Goal: Information Seeking & Learning: Learn about a topic

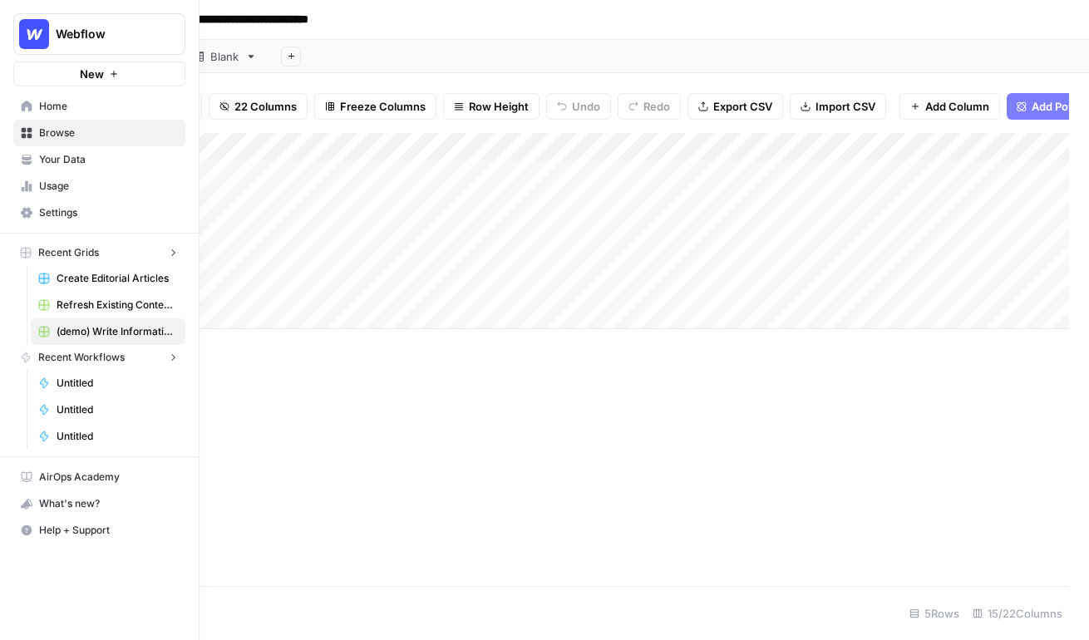
click at [23, 107] on icon at bounding box center [27, 107] width 12 height 12
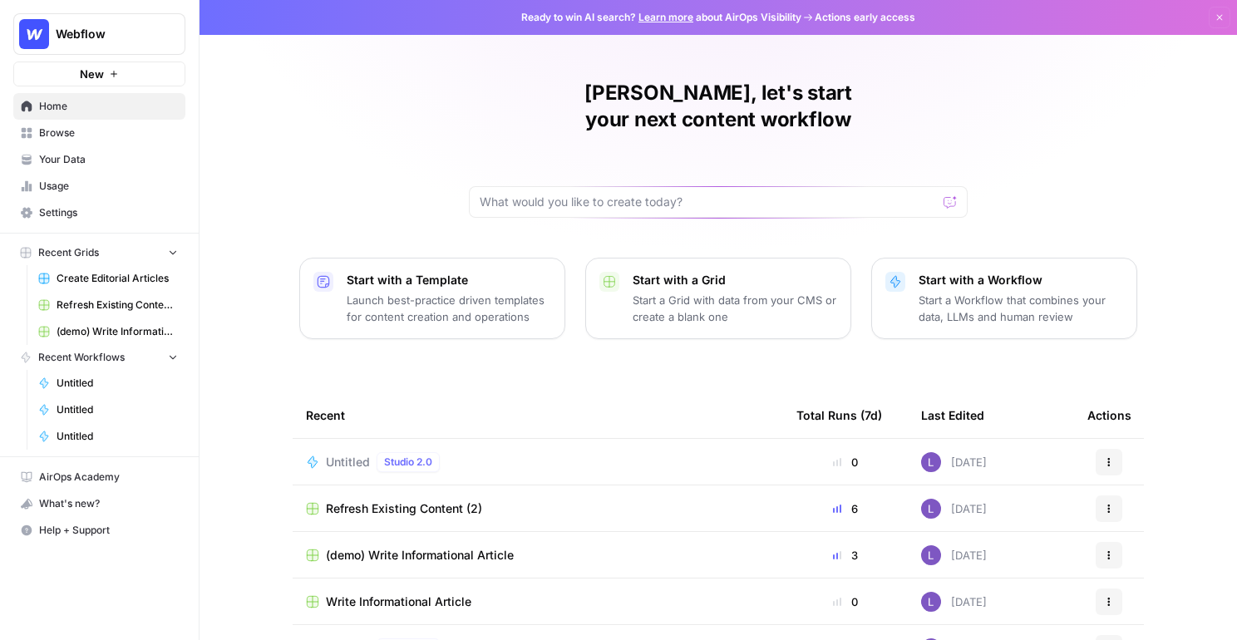
click at [106, 168] on link "Your Data" at bounding box center [99, 159] width 172 height 27
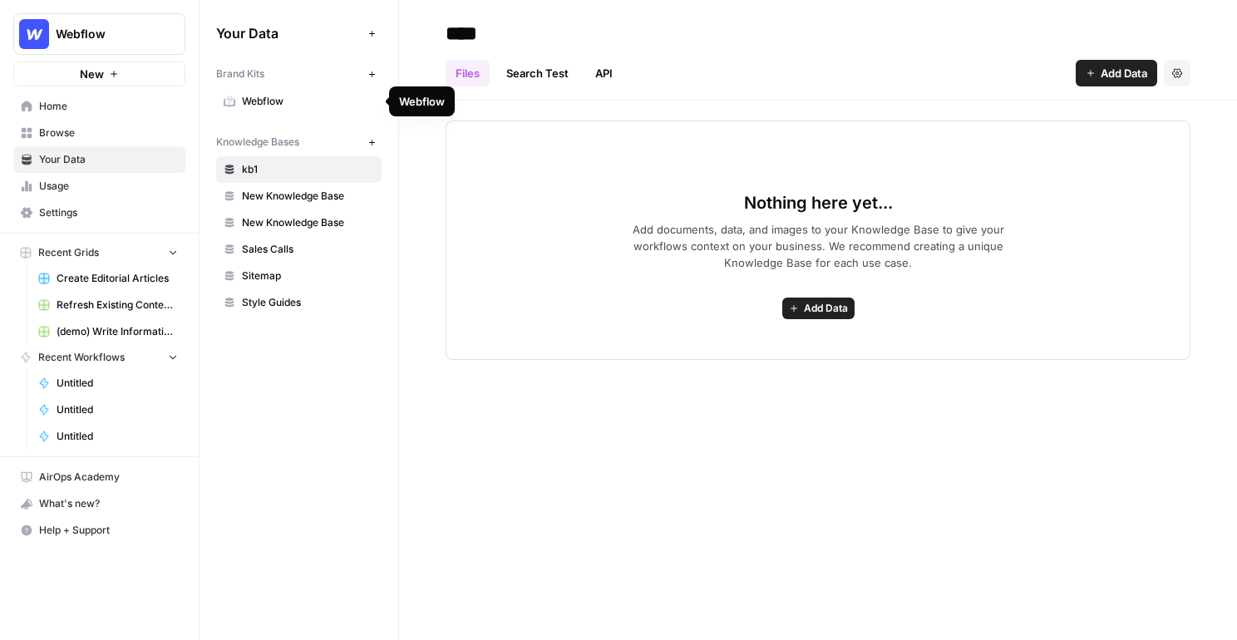
click at [266, 101] on span "Webflow" at bounding box center [308, 101] width 132 height 15
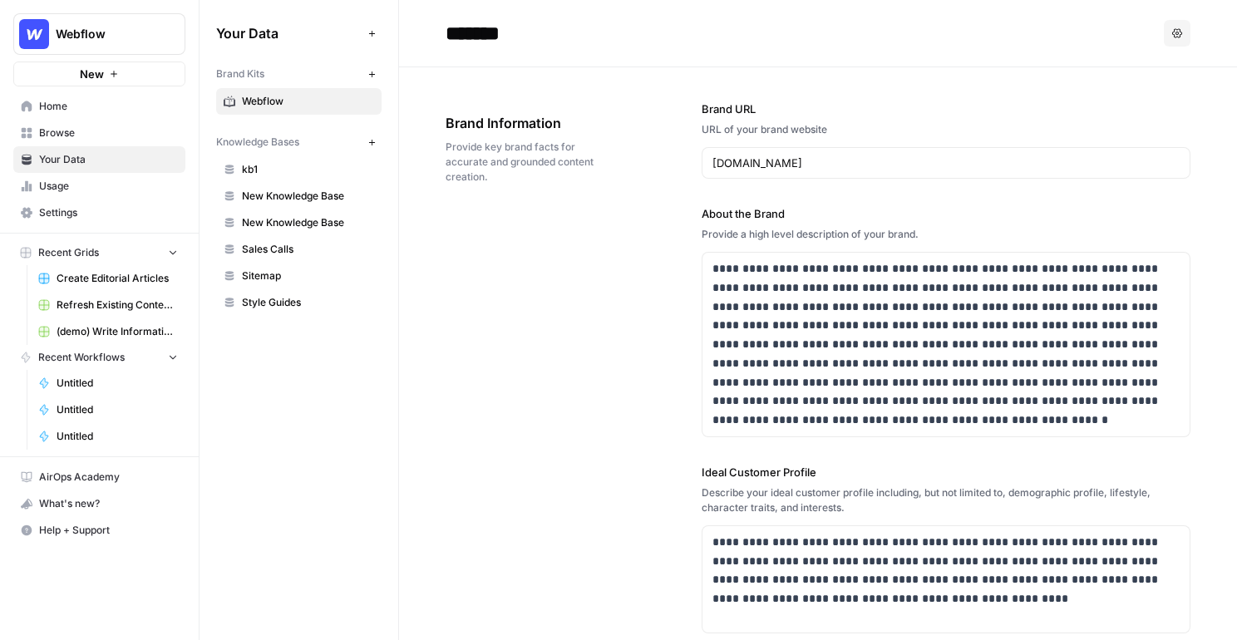
click at [370, 71] on icon "button" at bounding box center [371, 74] width 9 height 9
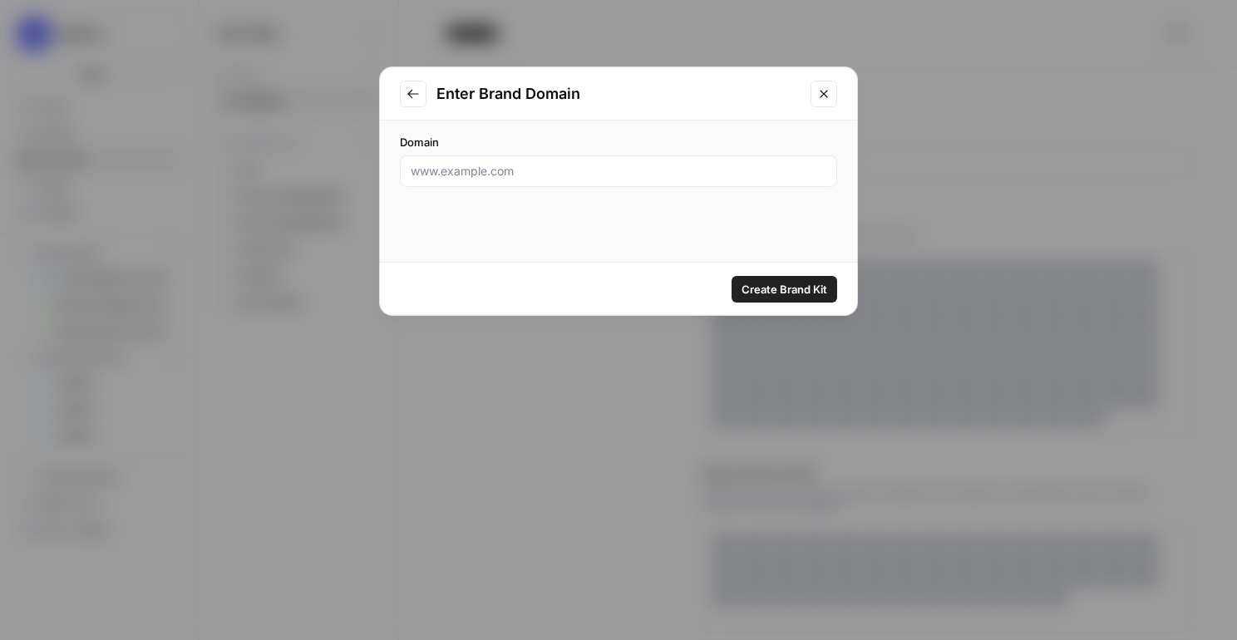
click at [535, 161] on div at bounding box center [618, 171] width 437 height 32
click at [815, 102] on button "Close modal" at bounding box center [823, 94] width 27 height 27
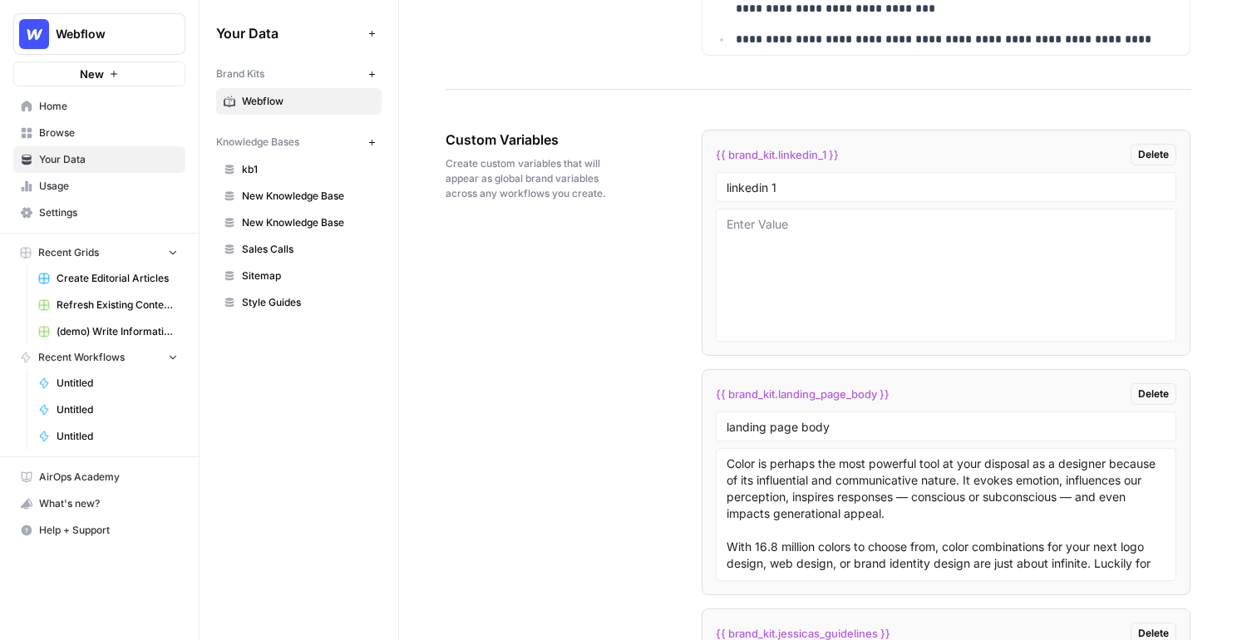
scroll to position [2731, 0]
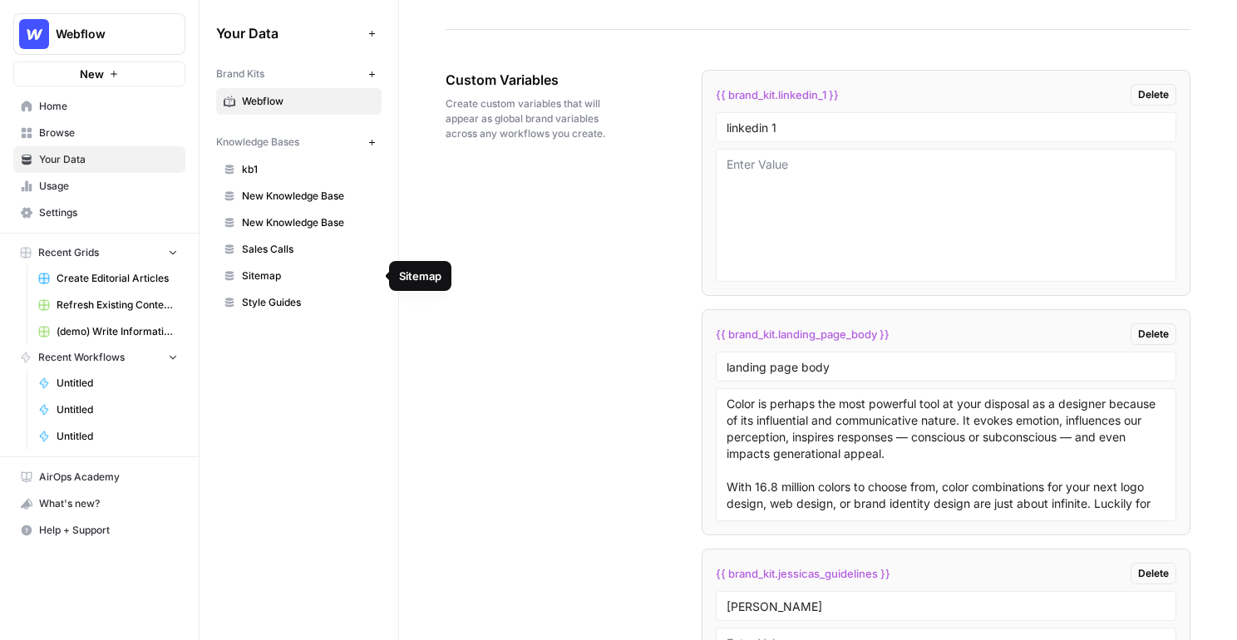
click at [247, 173] on span "kb1" at bounding box center [308, 169] width 132 height 15
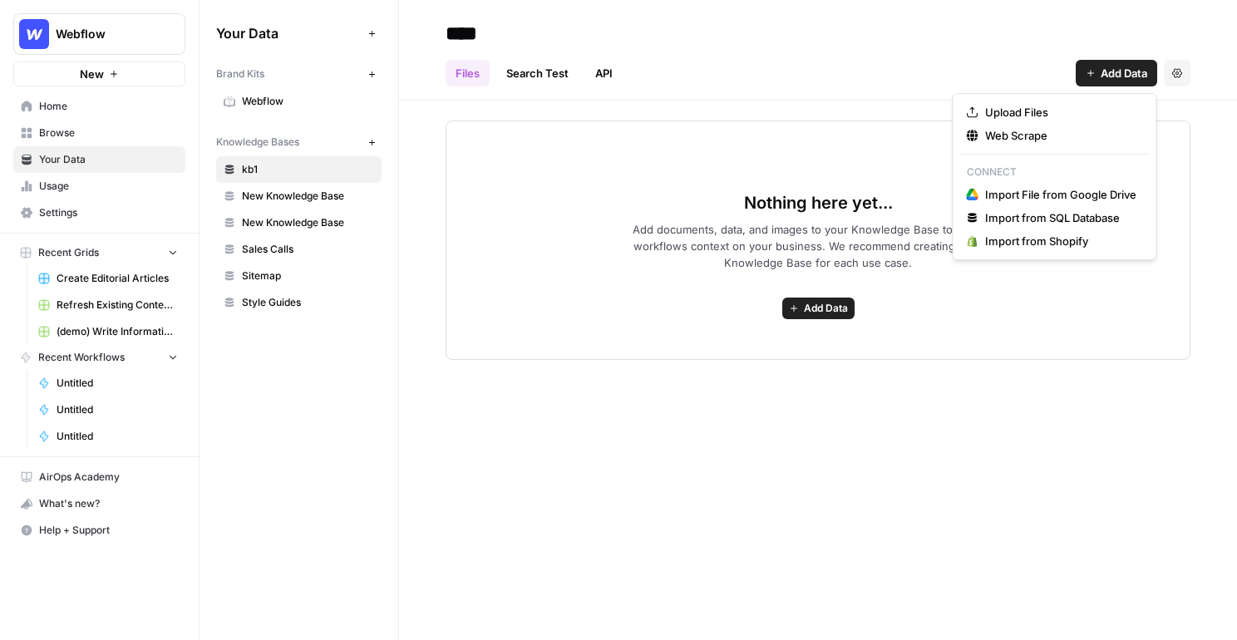
click at [901, 75] on span "Add Data" at bounding box center [1124, 73] width 47 height 17
click at [901, 134] on span "Web Scrape" at bounding box center [1060, 135] width 151 height 17
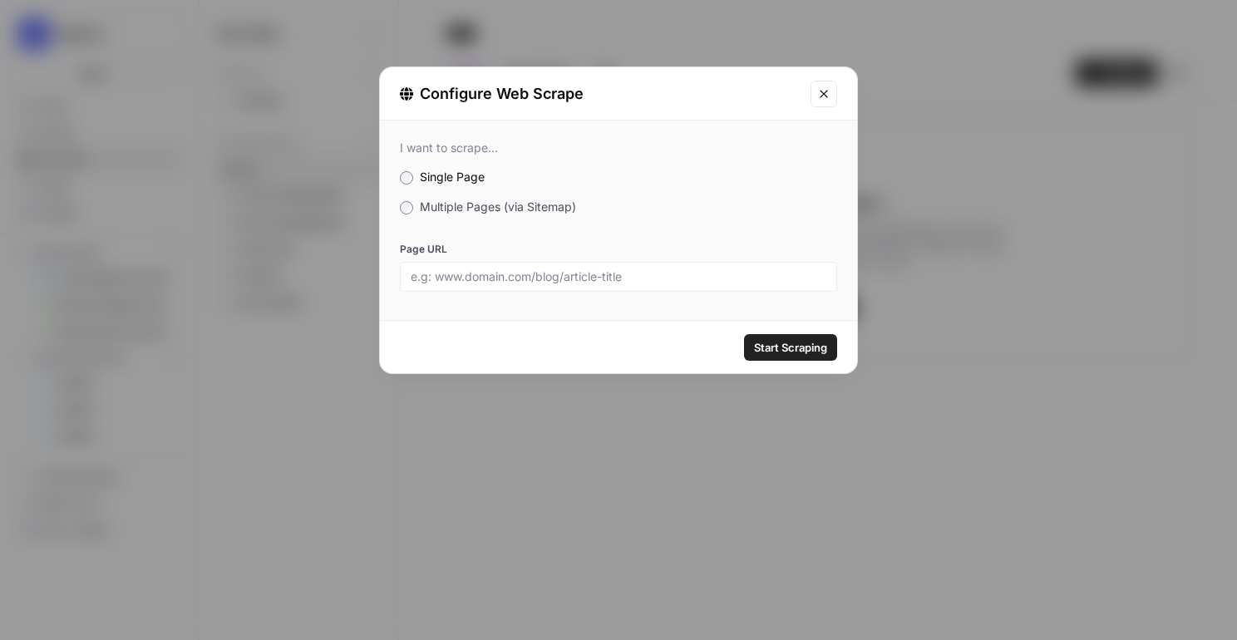
click at [457, 210] on span "Multiple Pages (via Sitemap)" at bounding box center [498, 206] width 156 height 14
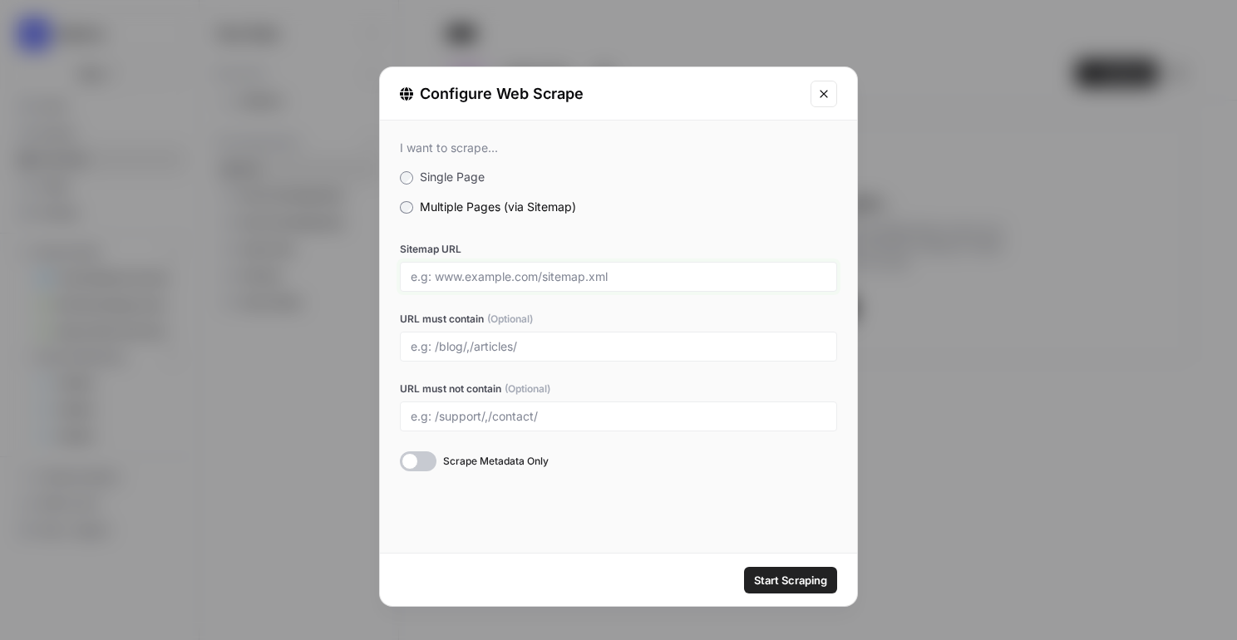
click at [490, 276] on input "Sitemap URL" at bounding box center [619, 276] width 416 height 15
click at [436, 341] on input "URL must contain (Optional)" at bounding box center [619, 346] width 416 height 15
type input "customer review"
click at [818, 91] on icon "Close modal" at bounding box center [823, 93] width 13 height 13
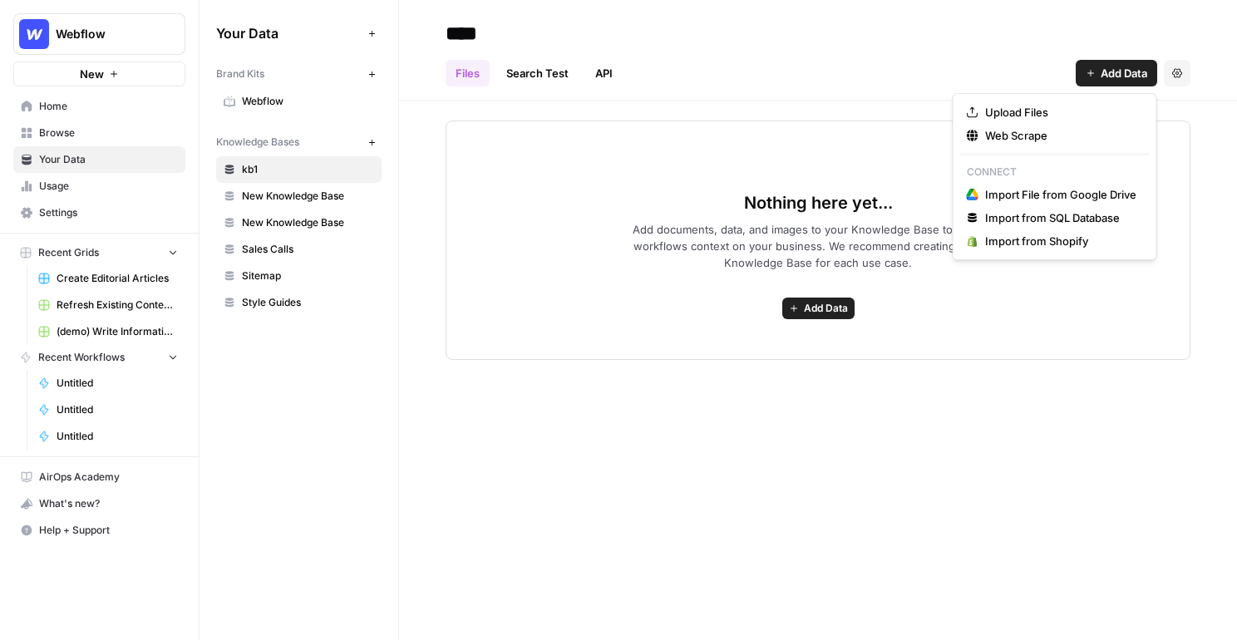
click at [901, 80] on span "Add Data" at bounding box center [1124, 73] width 47 height 17
click at [901, 126] on button "Web Scrape" at bounding box center [1055, 135] width 190 height 23
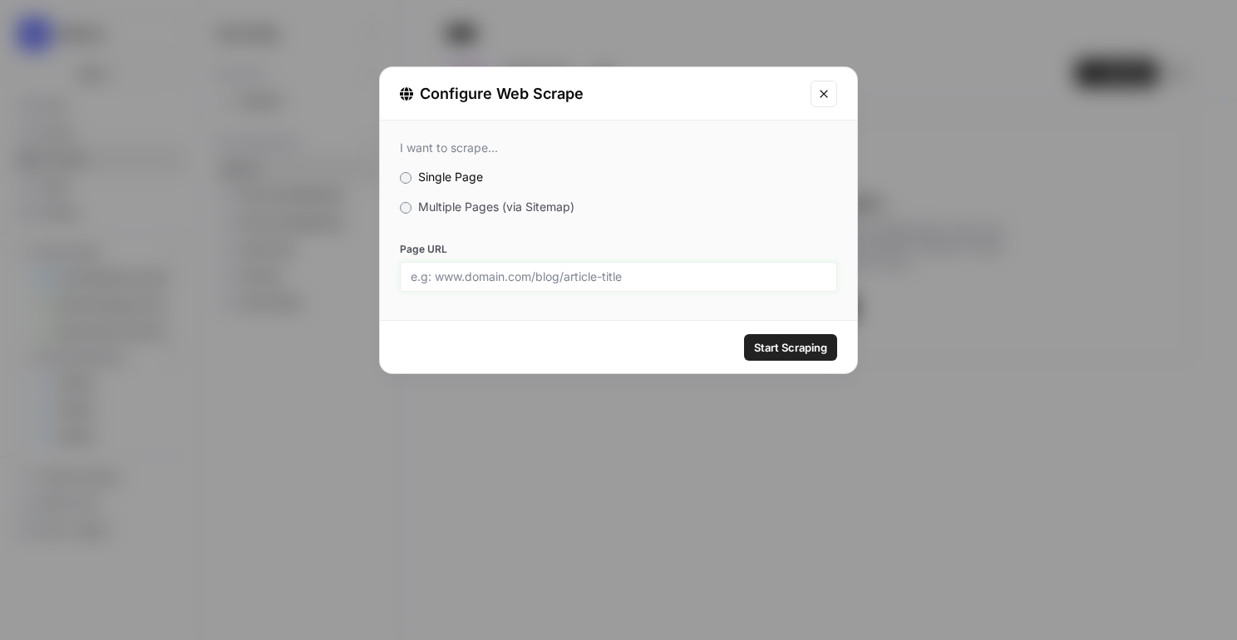
click at [506, 269] on input "Page URL" at bounding box center [619, 276] width 416 height 15
paste input "https://newlynamed.com/"
type input "https://newlynamed.com/"
click at [437, 212] on span "Multiple Pages (via Sitemap)" at bounding box center [496, 206] width 156 height 14
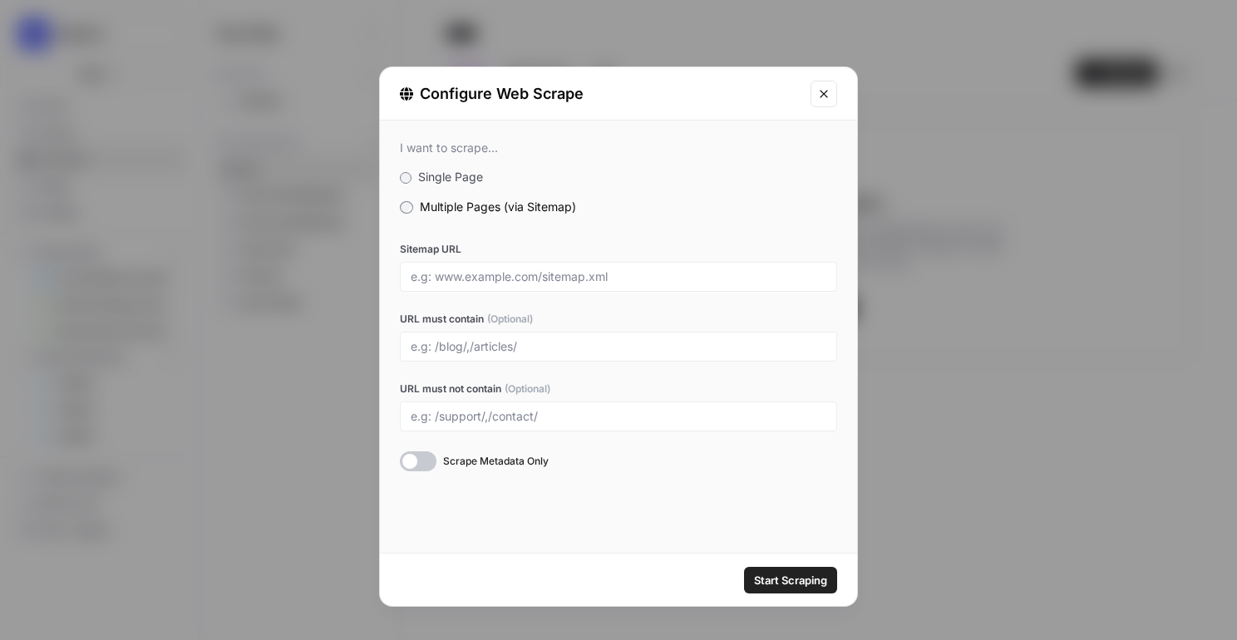
click at [514, 290] on div at bounding box center [618, 277] width 437 height 30
click at [553, 281] on input "Sitemap URL" at bounding box center [619, 276] width 416 height 15
paste input "https://newlynamed.com/"
type input "https://newlynamed.com/sitemap.xml"
click at [514, 339] on input "URL must contain (Optional)" at bounding box center [619, 346] width 416 height 15
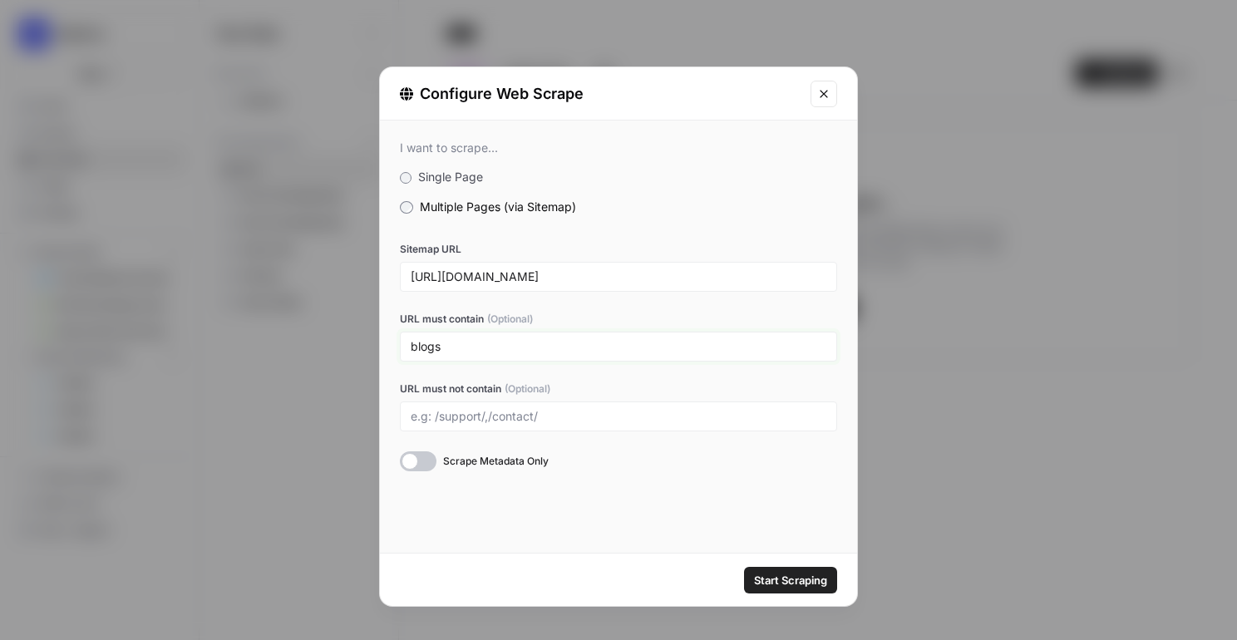
type input "blogs"
click at [777, 583] on span "Start Scraping" at bounding box center [790, 580] width 73 height 17
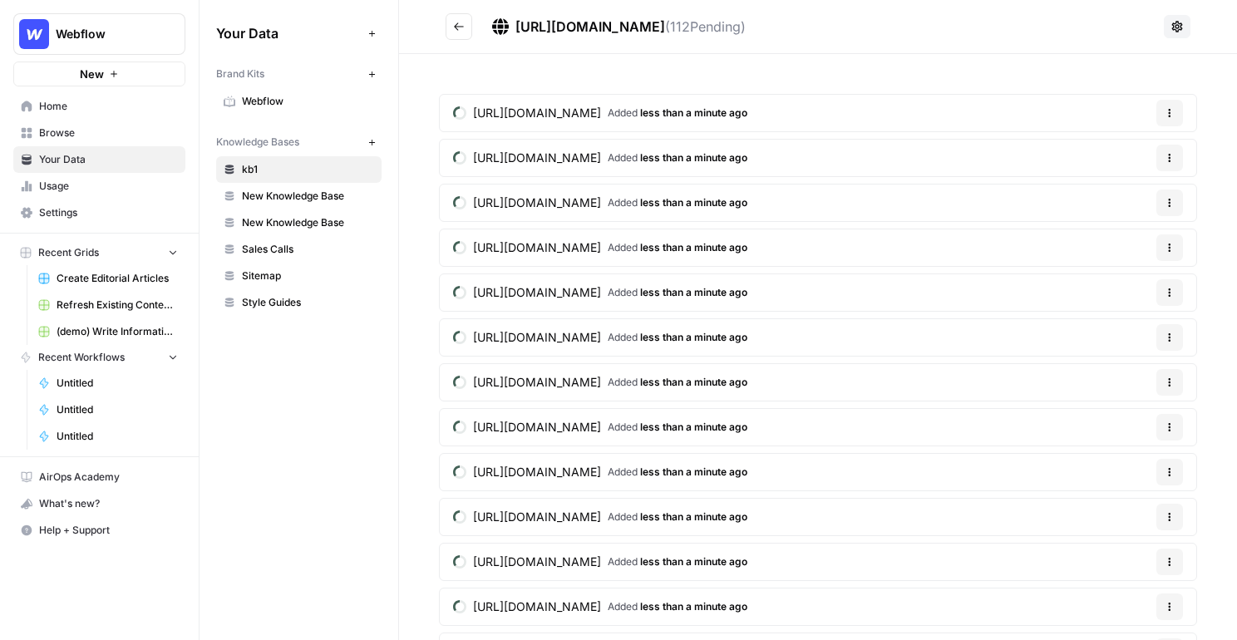
click at [270, 167] on span "kb1" at bounding box center [308, 169] width 132 height 15
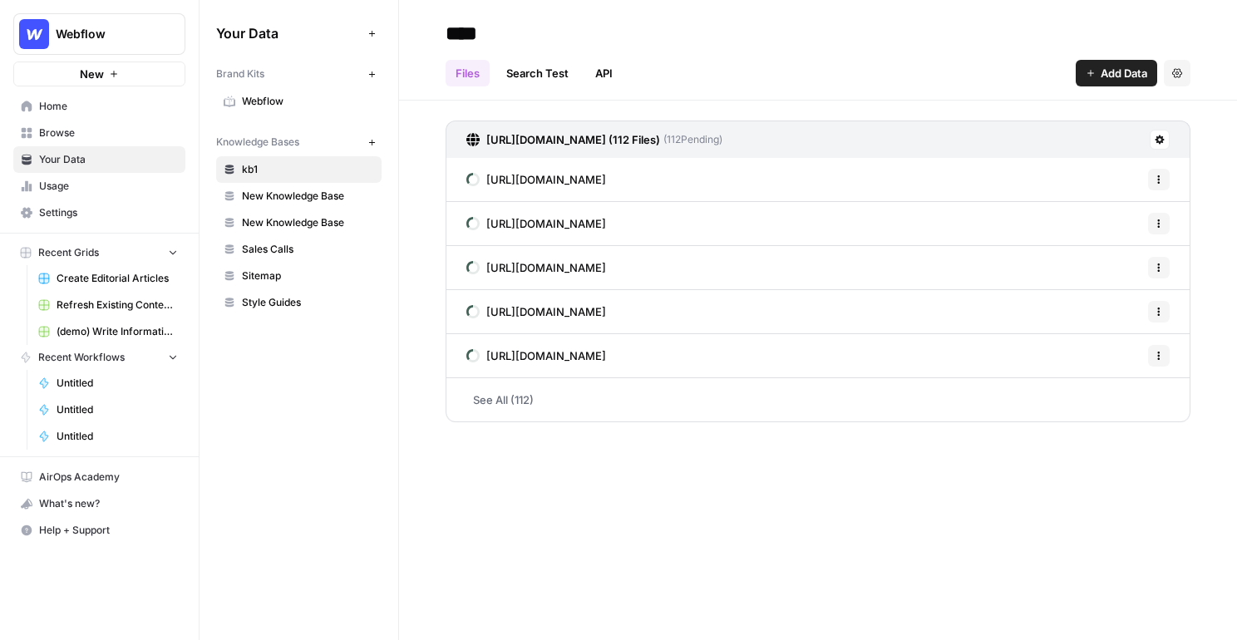
click at [451, 32] on input "***" at bounding box center [572, 33] width 266 height 33
type input "**********"
click at [97, 131] on span "Browse" at bounding box center [108, 133] width 139 height 15
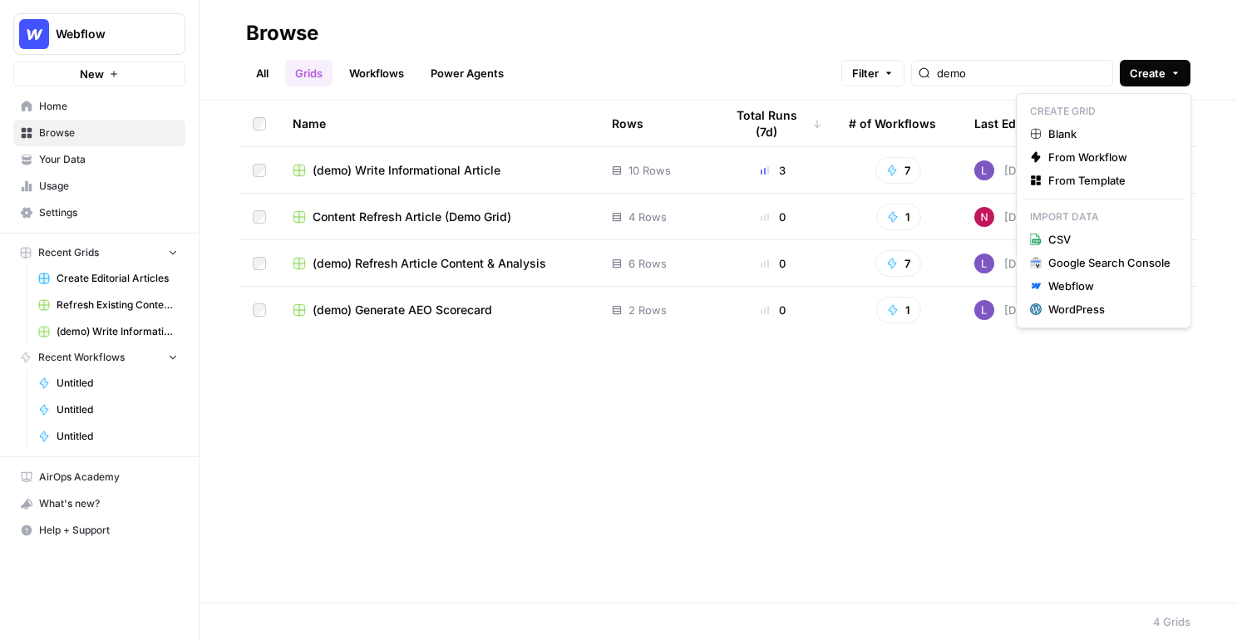
click at [901, 71] on icon "button" at bounding box center [1175, 73] width 10 height 10
click at [861, 11] on header "Browse All Grids Workflows Power Agents Filter demo Create" at bounding box center [717, 50] width 1037 height 101
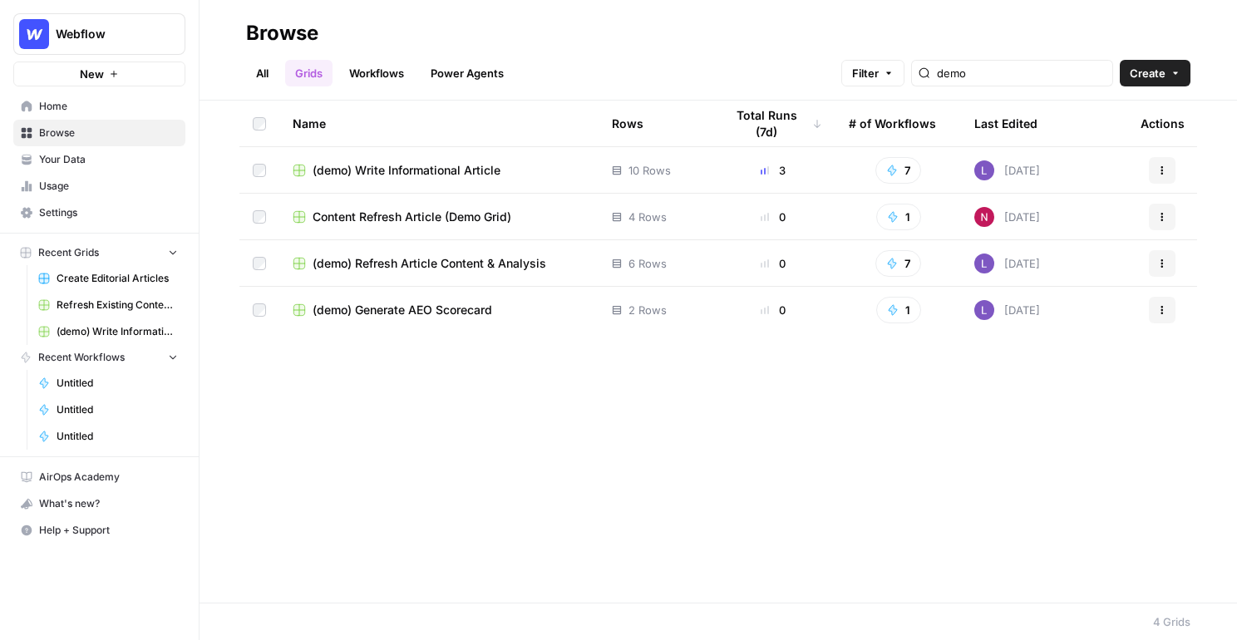
click at [259, 64] on link "All" at bounding box center [262, 73] width 32 height 27
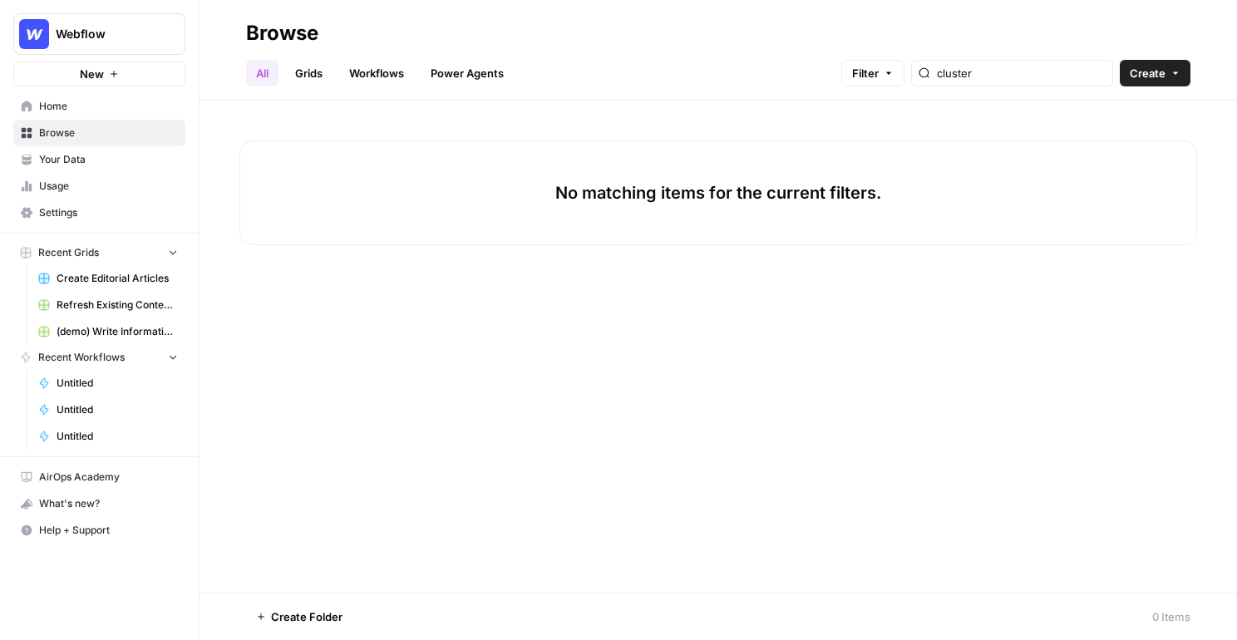
click at [304, 64] on link "Grids" at bounding box center [308, 73] width 47 height 27
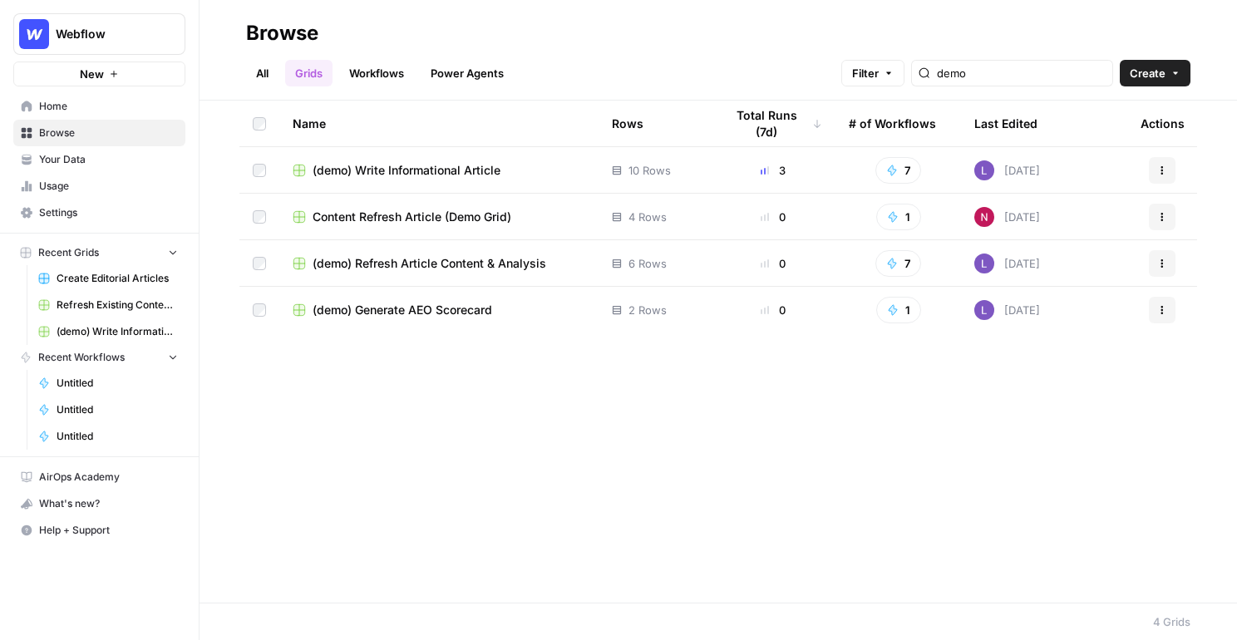
click at [901, 83] on button "Create" at bounding box center [1155, 73] width 71 height 27
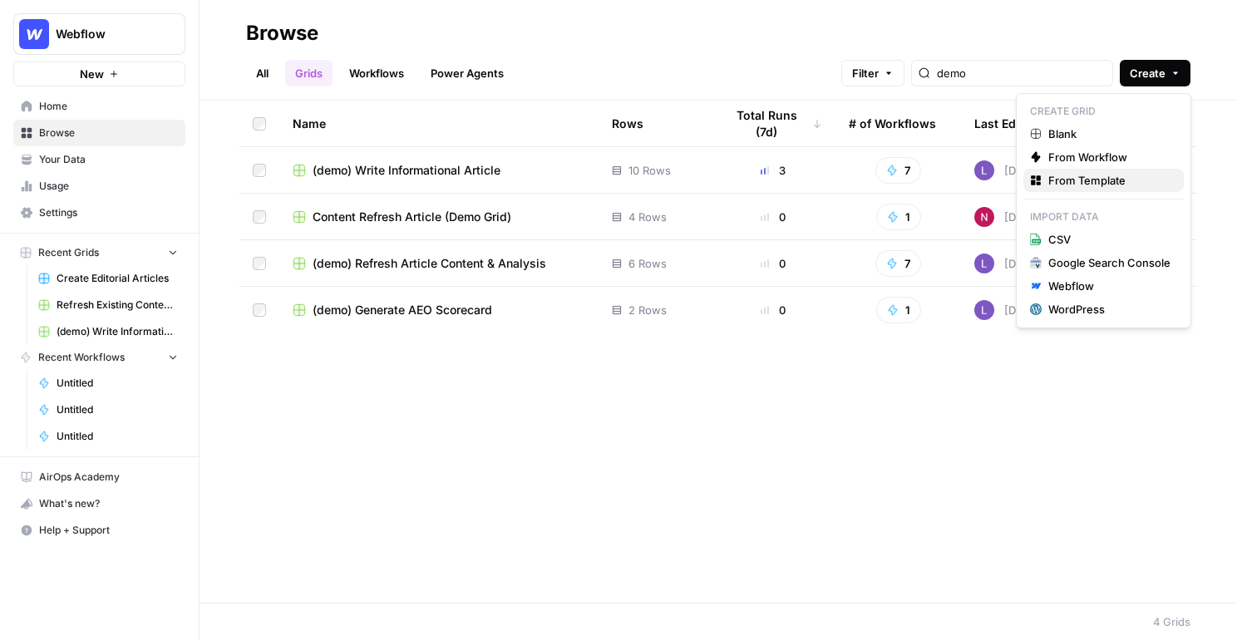
click at [901, 182] on icon "button" at bounding box center [1039, 183] width 4 height 3
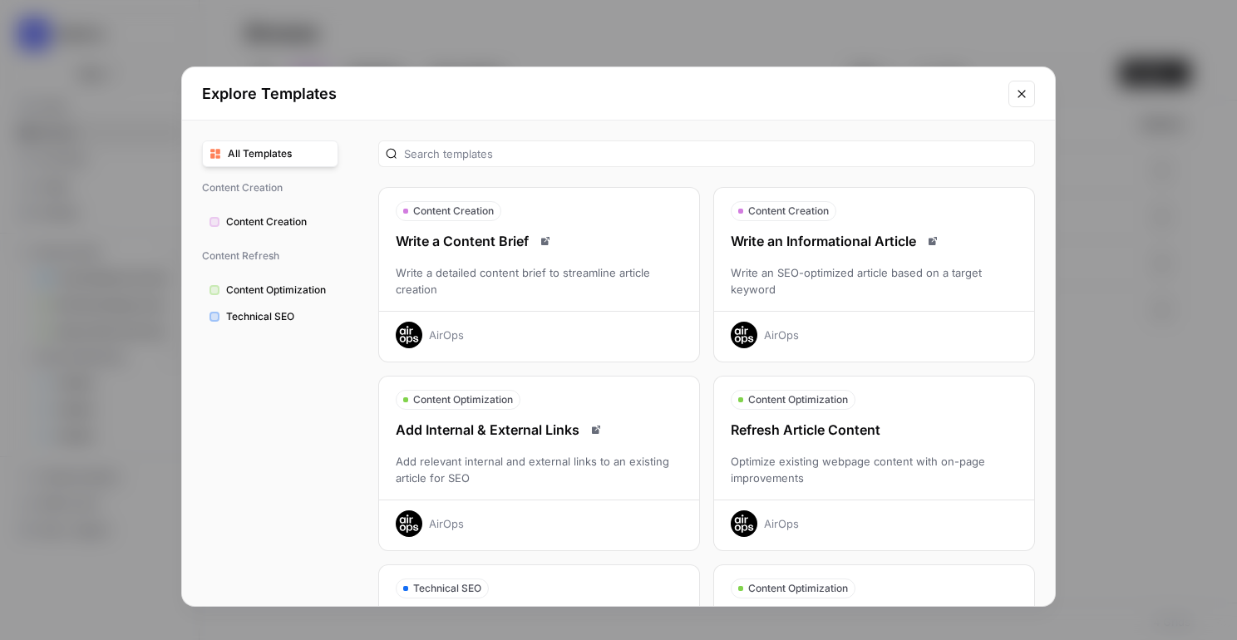
click at [901, 104] on button "Close modal" at bounding box center [1021, 94] width 27 height 27
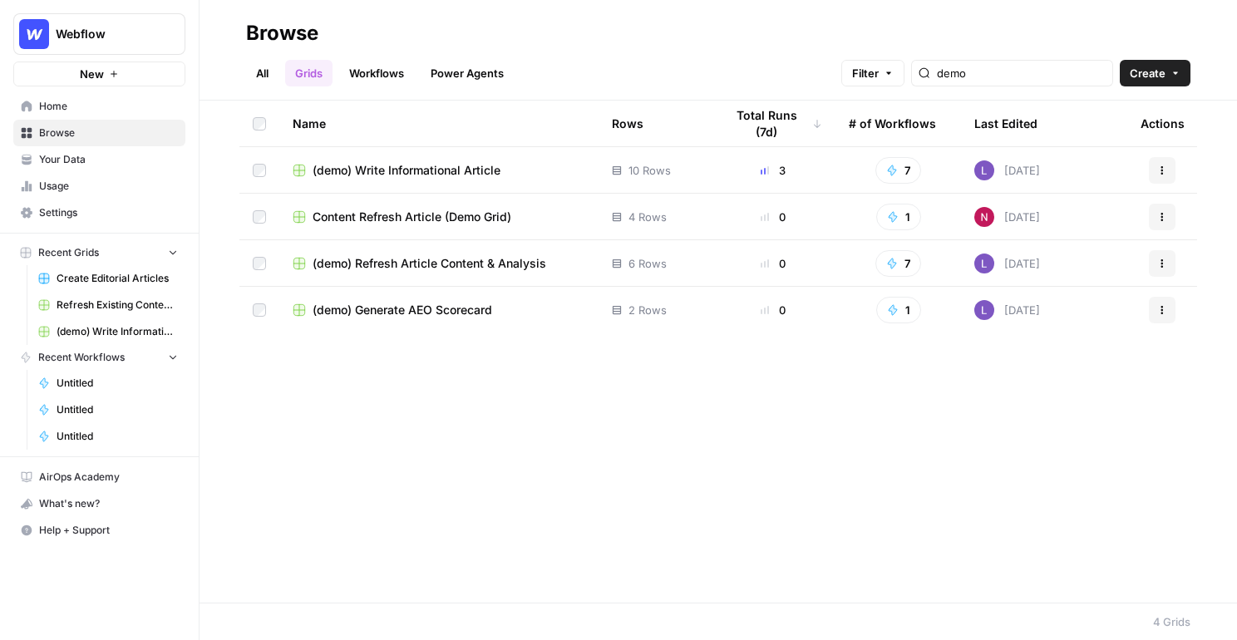
click at [298, 72] on link "Grids" at bounding box center [308, 73] width 47 height 27
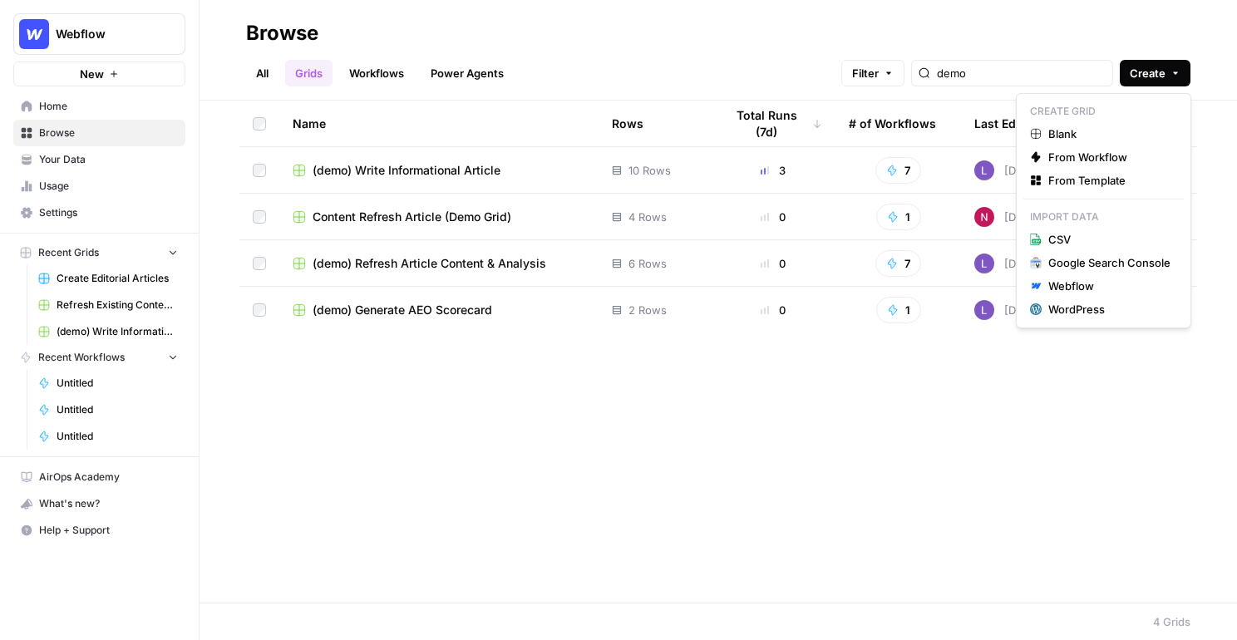
click at [901, 74] on icon "button" at bounding box center [1175, 73] width 10 height 10
click at [901, 175] on icon "button" at bounding box center [1036, 181] width 12 height 12
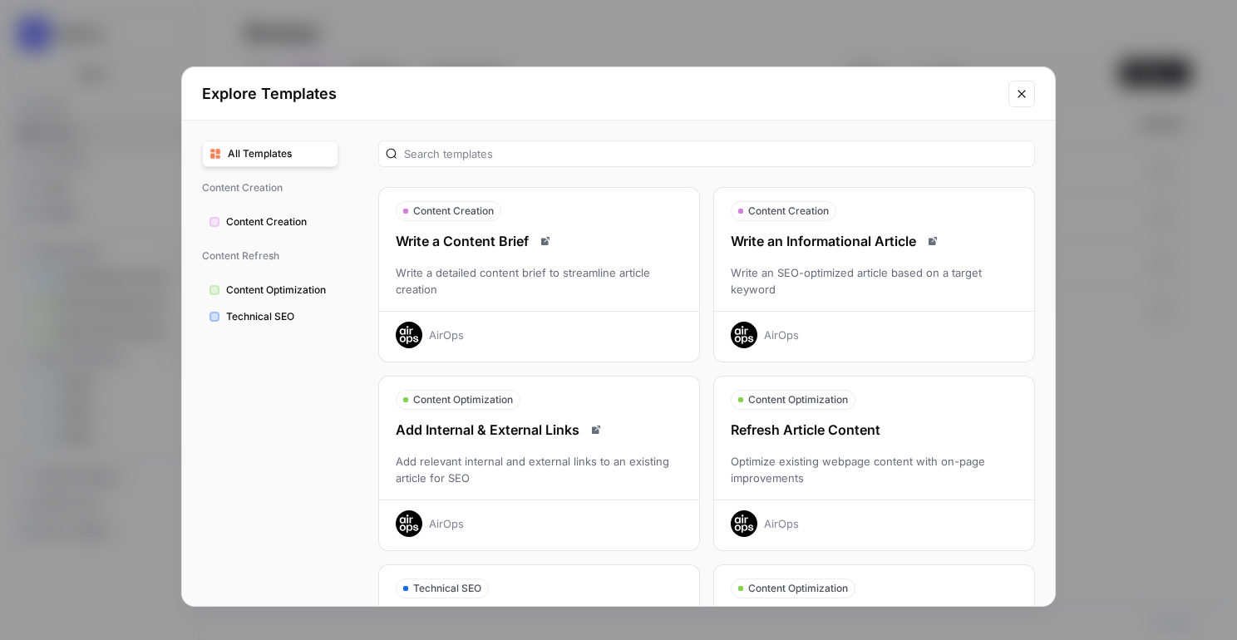
click at [867, 288] on div "Write an SEO-optimized article based on a target keyword" at bounding box center [874, 280] width 320 height 33
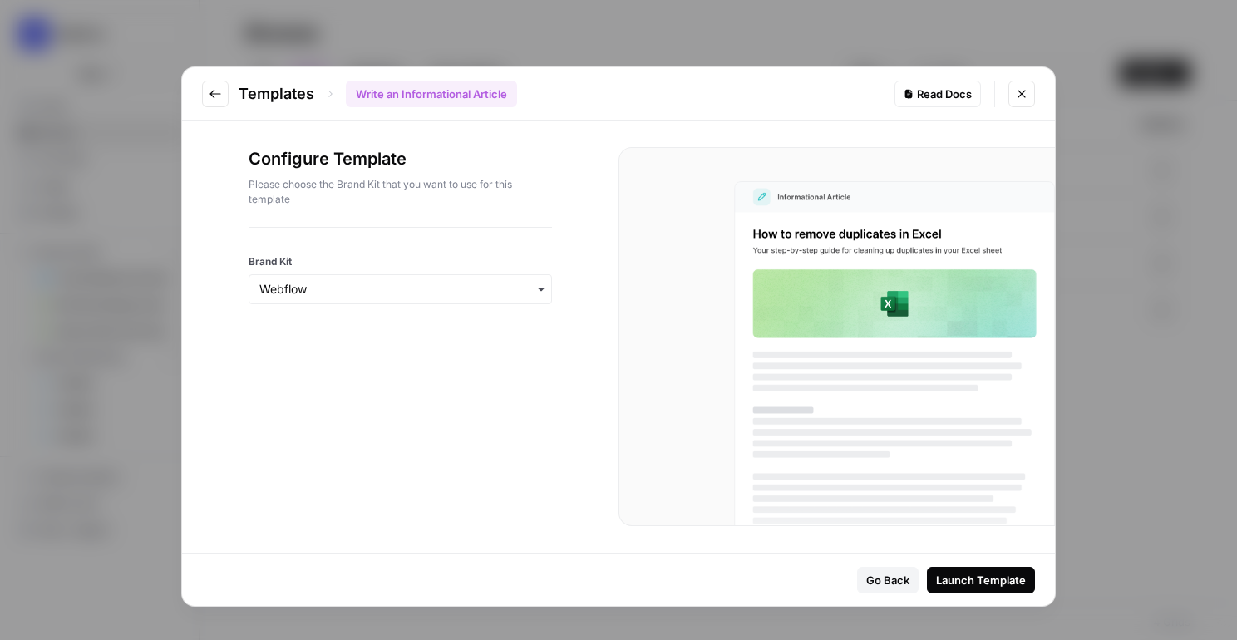
click at [445, 300] on div "button" at bounding box center [400, 289] width 303 height 30
click at [466, 244] on div "Brand Kit" at bounding box center [400, 266] width 303 height 76
click at [399, 327] on div "Webflow" at bounding box center [400, 334] width 302 height 32
click at [901, 587] on div "Launch Template" at bounding box center [981, 580] width 90 height 17
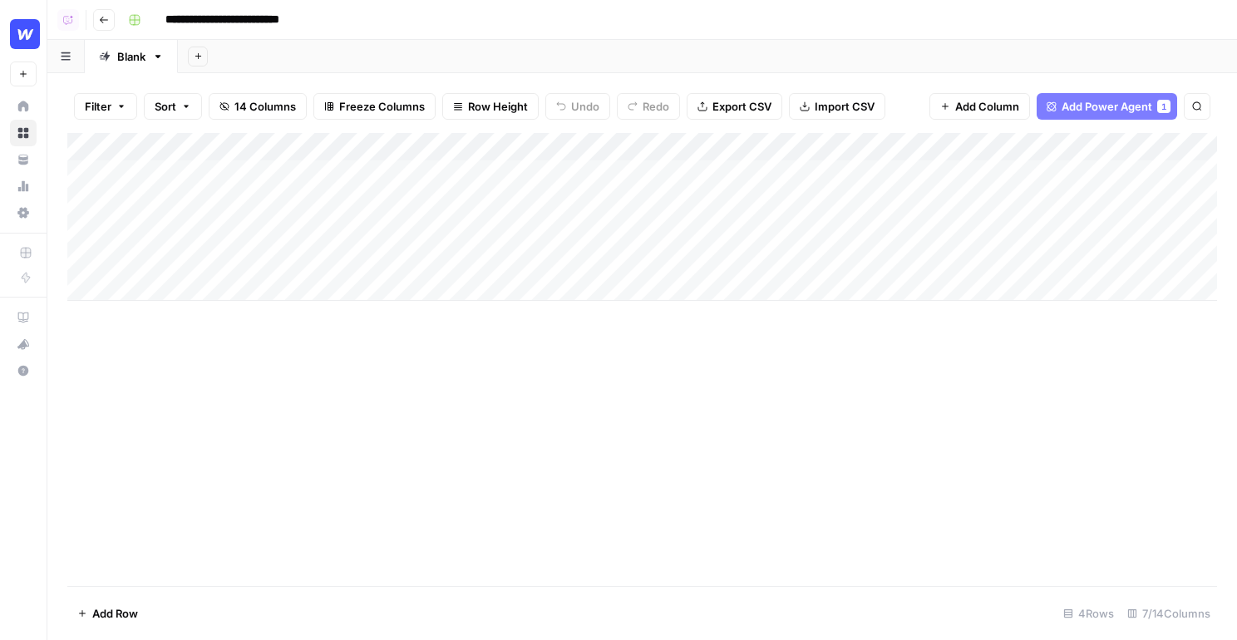
click at [105, 288] on div "Add Column" at bounding box center [642, 217] width 1150 height 168
click at [124, 330] on div "Add Column" at bounding box center [642, 359] width 1150 height 453
click at [520, 149] on div "Add Column" at bounding box center [642, 231] width 1150 height 196
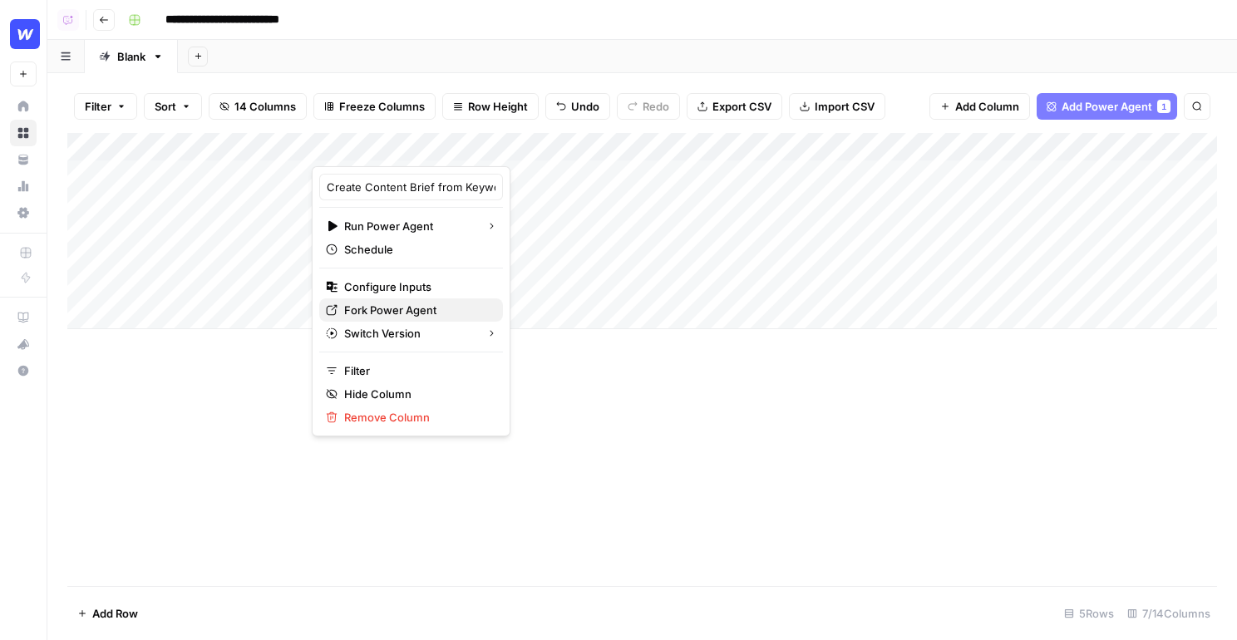
click at [385, 307] on span "Fork Power Agent" at bounding box center [416, 310] width 145 height 17
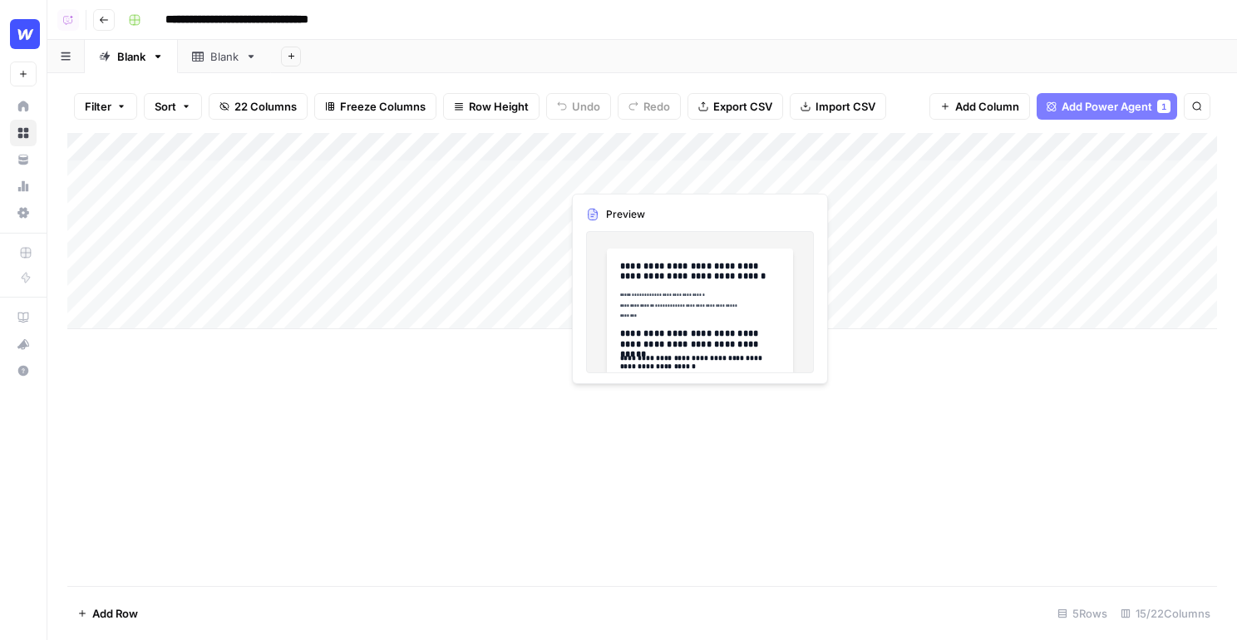
click at [638, 181] on div "Add Column" at bounding box center [642, 231] width 1150 height 196
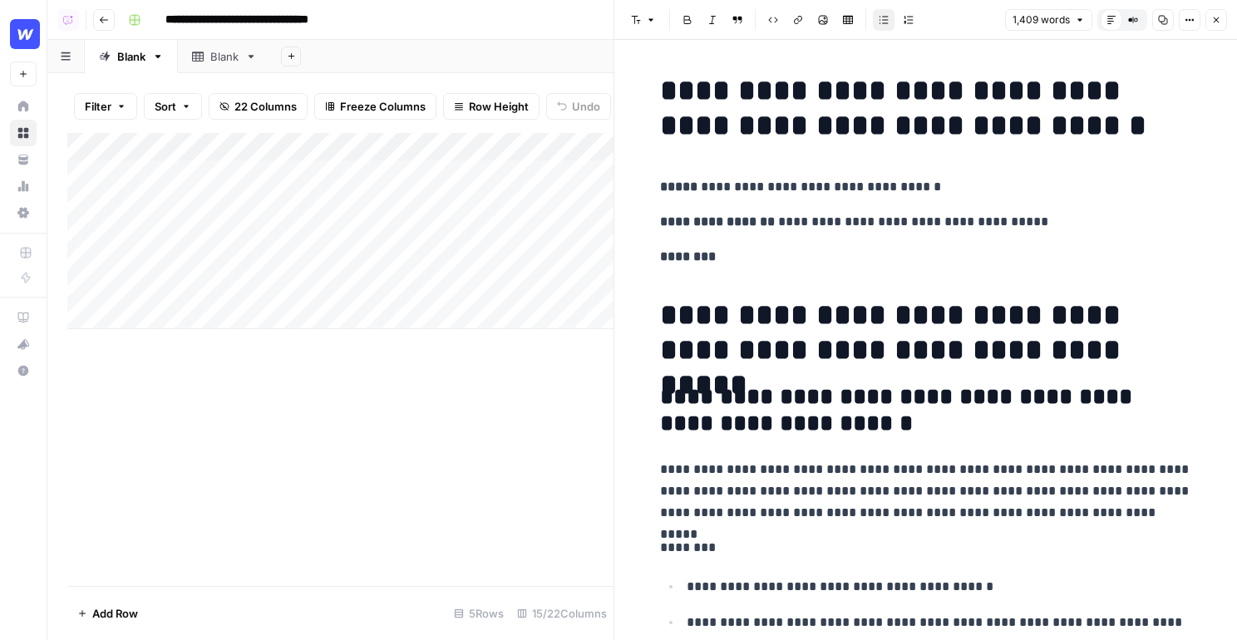
scroll to position [26, 0]
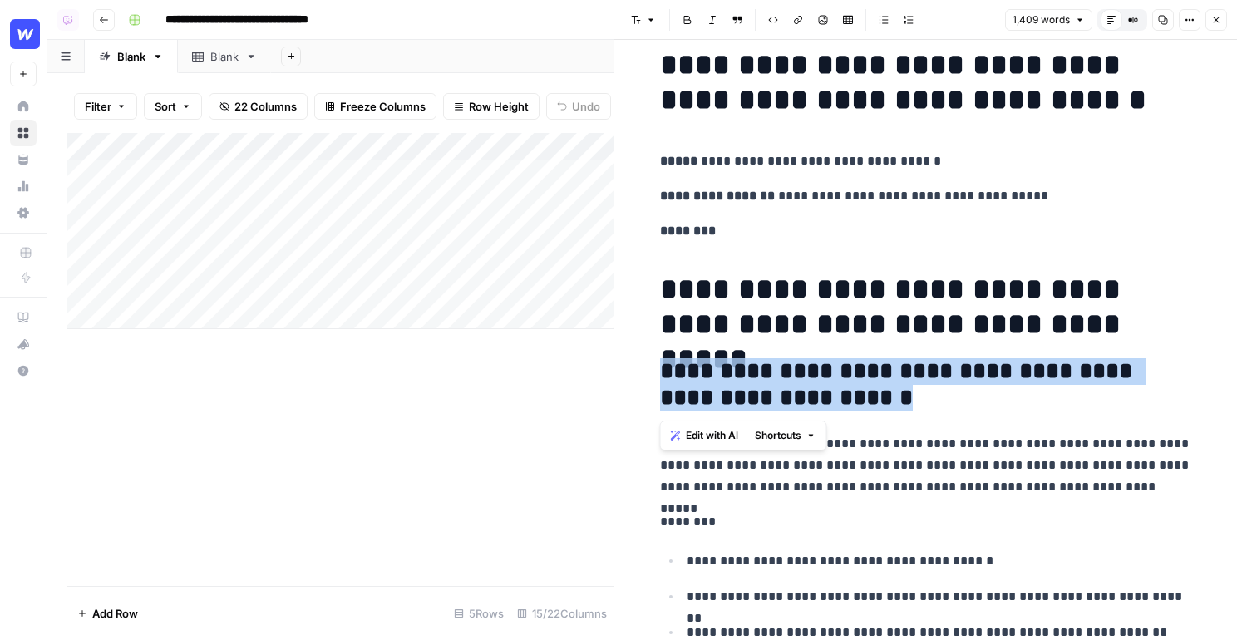
drag, startPoint x: 809, startPoint y: 389, endPoint x: 652, endPoint y: 365, distance: 158.9
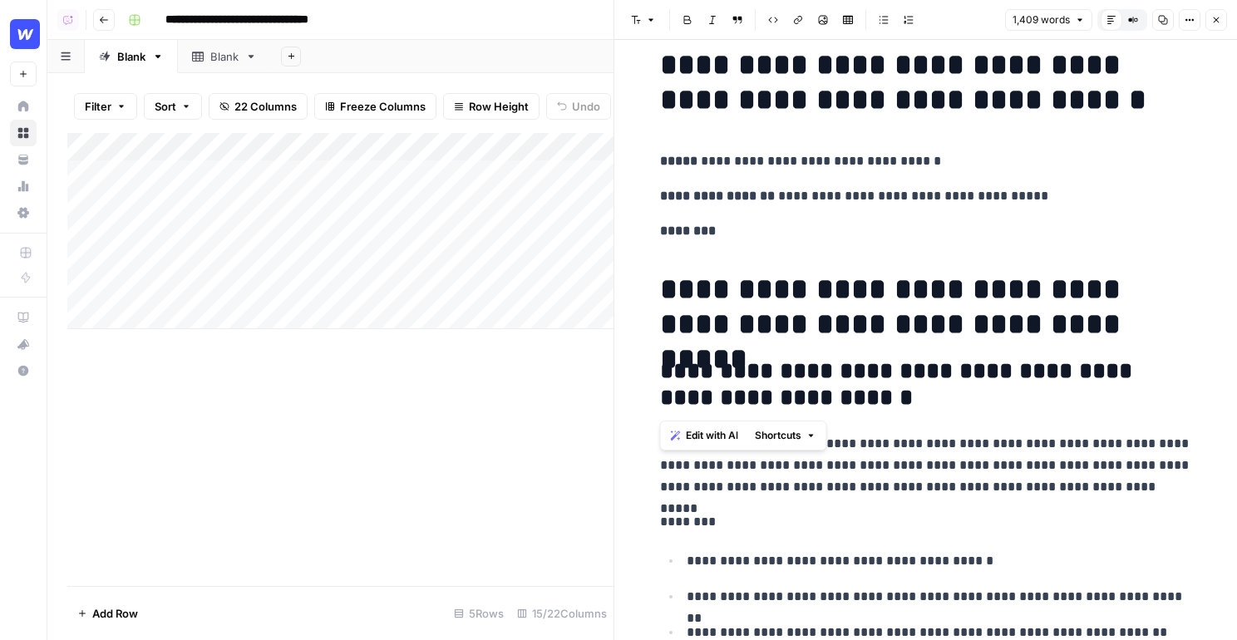
click at [694, 436] on span "Edit with AI" at bounding box center [712, 435] width 52 height 15
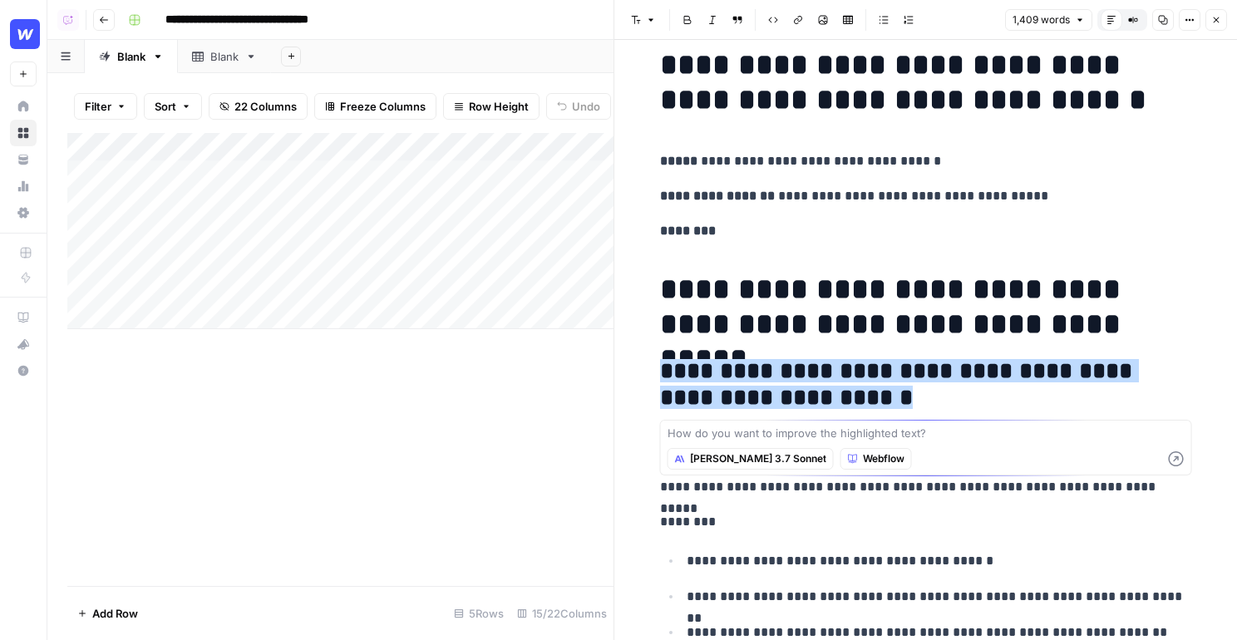
click at [795, 303] on h1 "**********" at bounding box center [926, 307] width 532 height 70
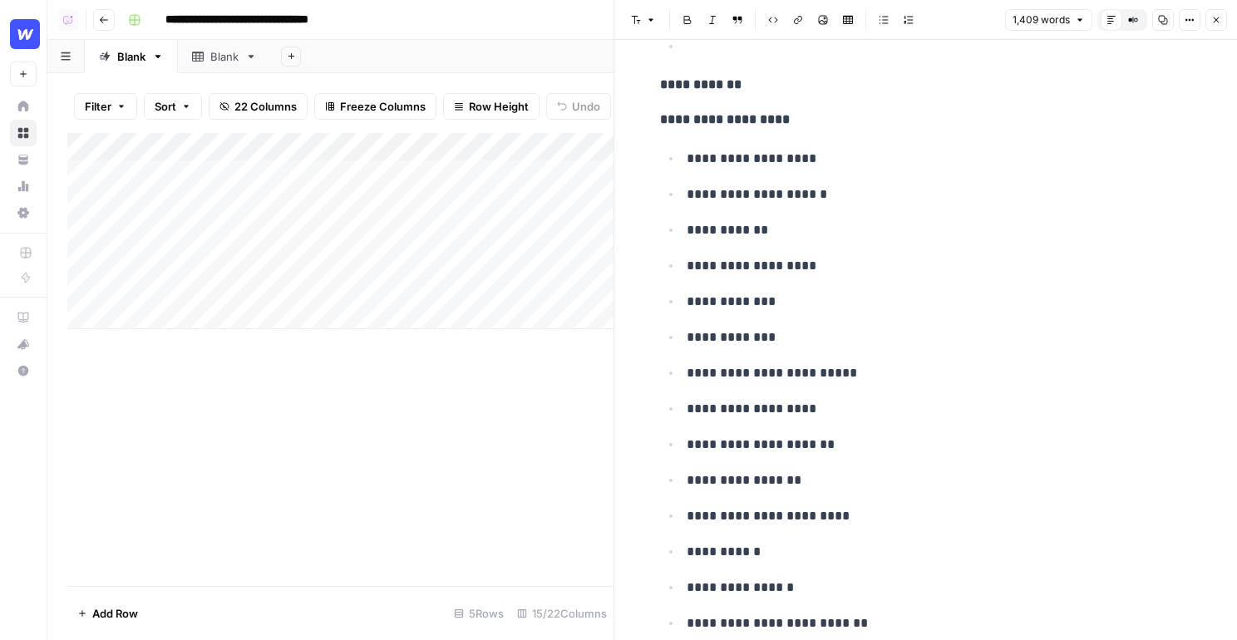
scroll to position [8323, 0]
click at [1220, 12] on button "Close" at bounding box center [1216, 20] width 22 height 22
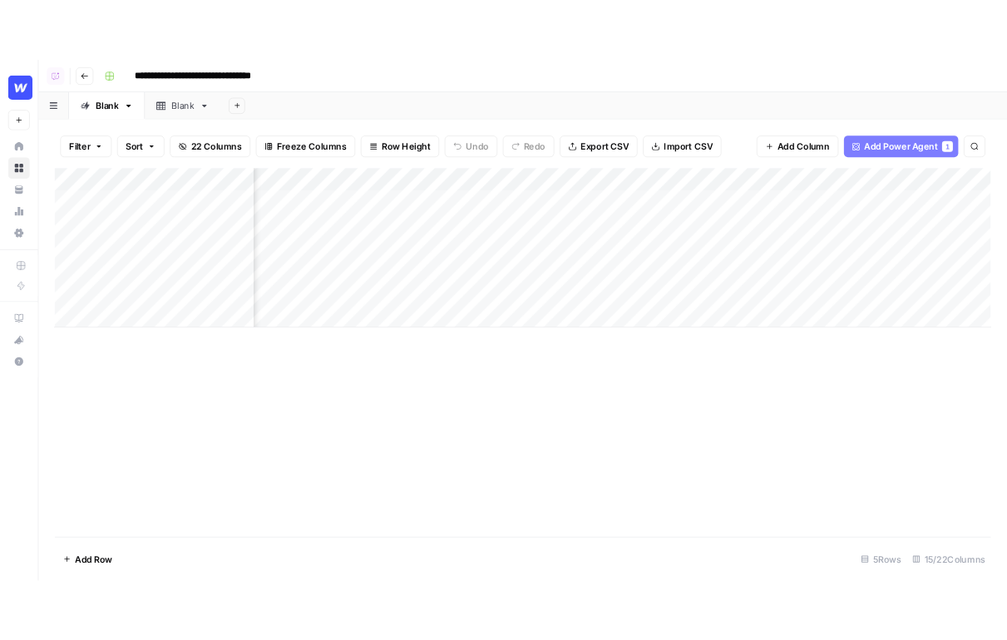
scroll to position [0, 713]
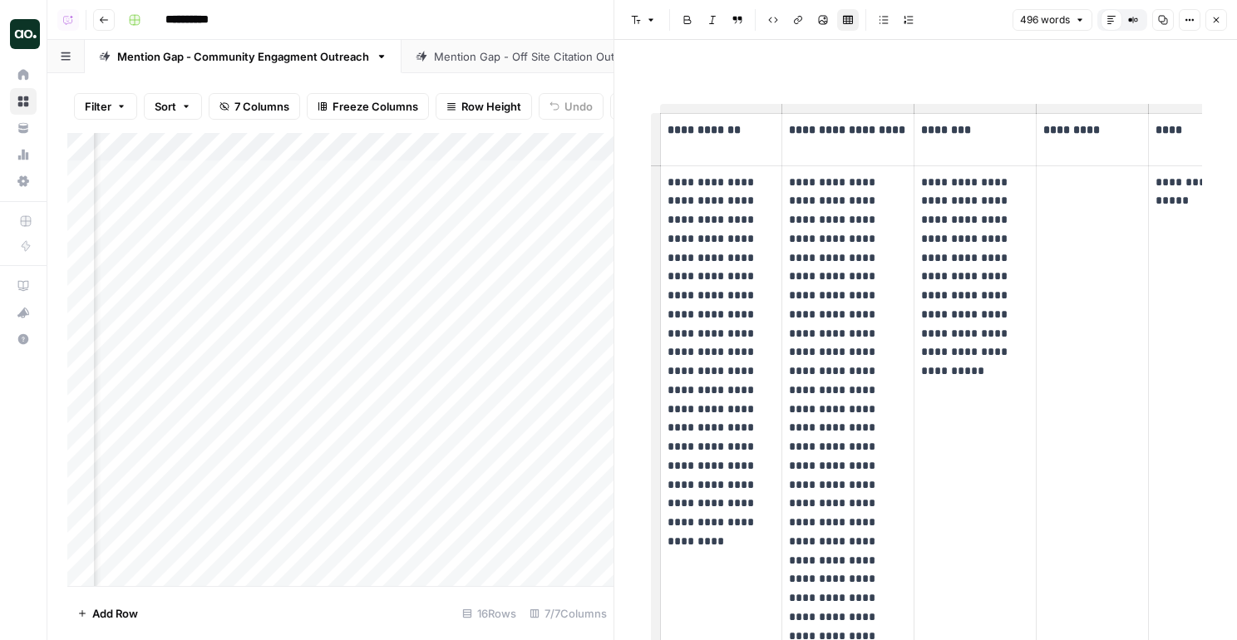
click at [1214, 25] on button "Close" at bounding box center [1216, 20] width 22 height 22
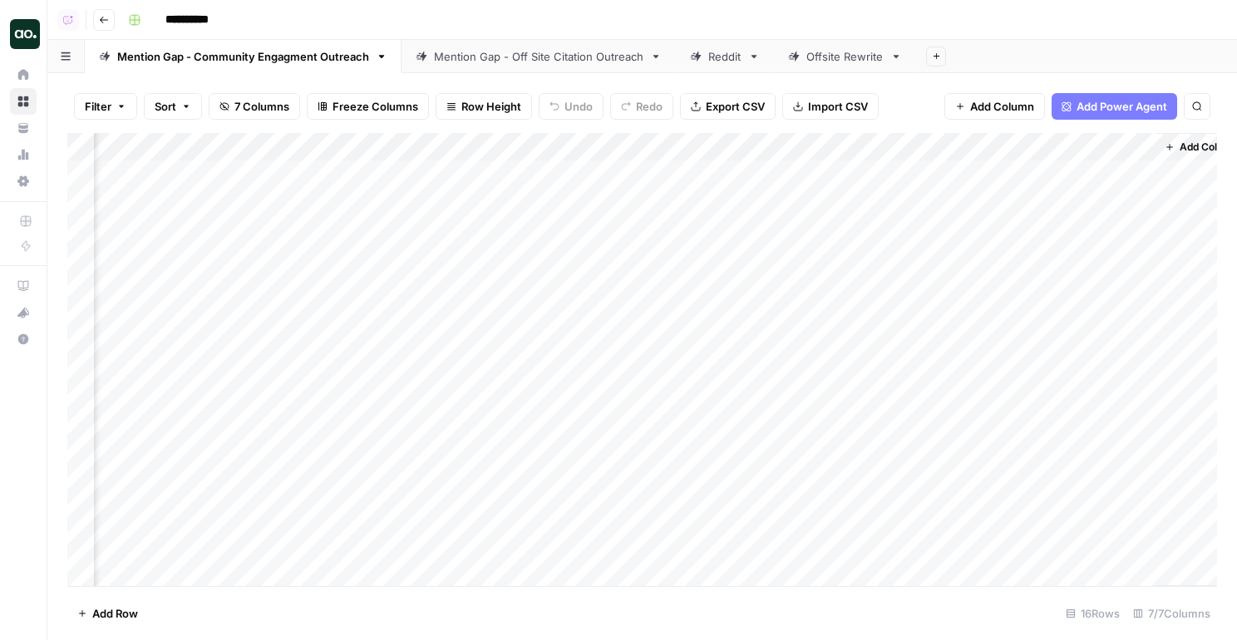
scroll to position [0, 1266]
click at [1087, 169] on div "Add Column" at bounding box center [642, 359] width 1150 height 453
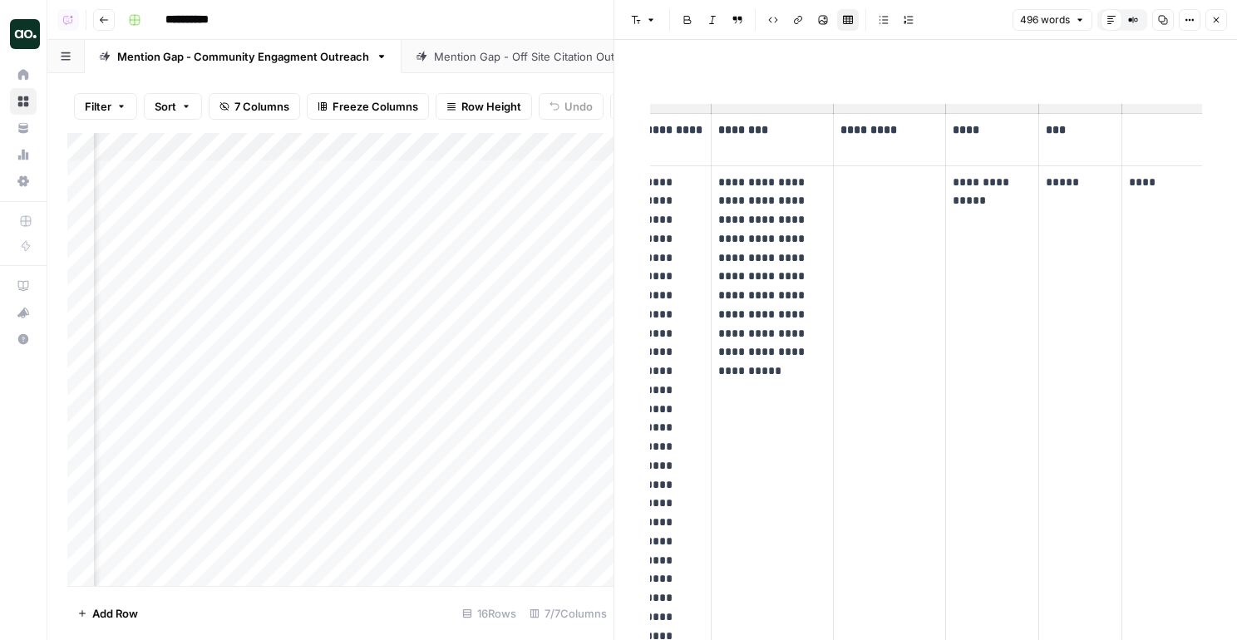
scroll to position [0, 206]
click at [1219, 20] on icon "button" at bounding box center [1216, 20] width 10 height 10
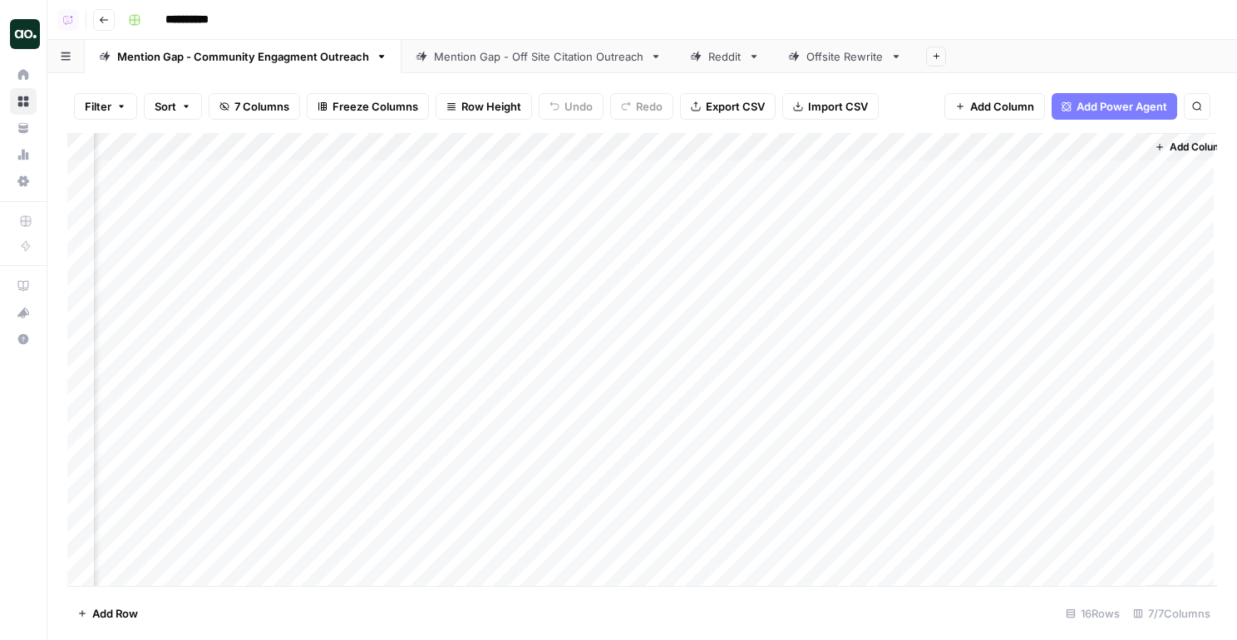
scroll to position [0, 1246]
click at [1127, 204] on div "Add Column" at bounding box center [642, 359] width 1150 height 453
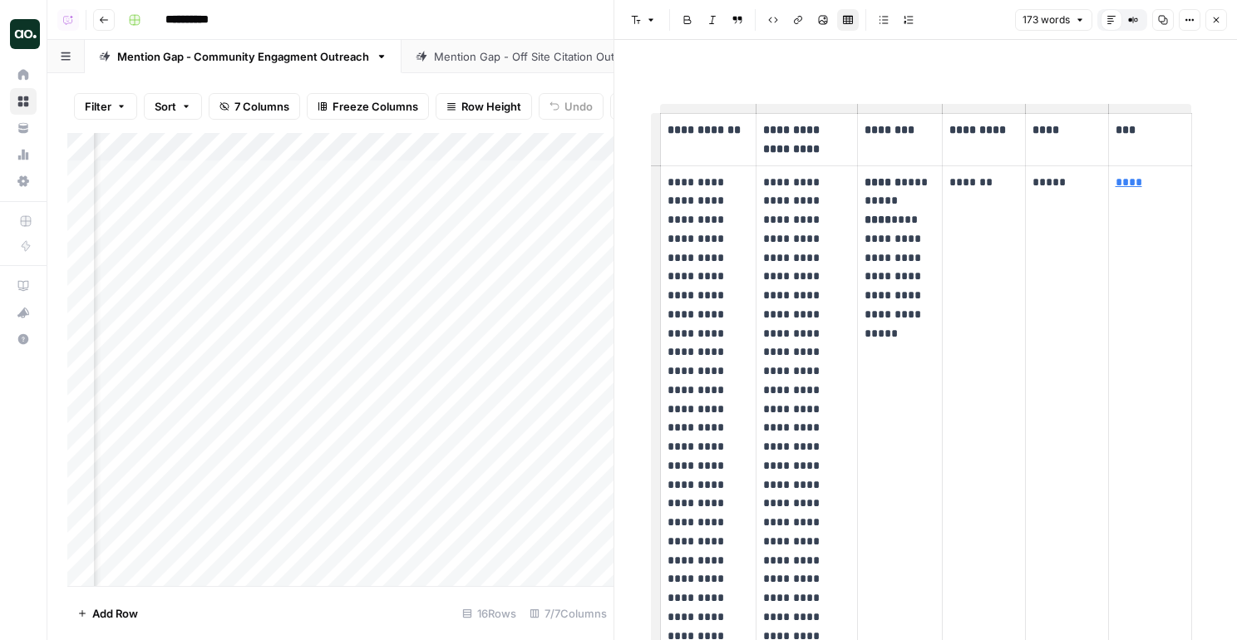
scroll to position [22, 0]
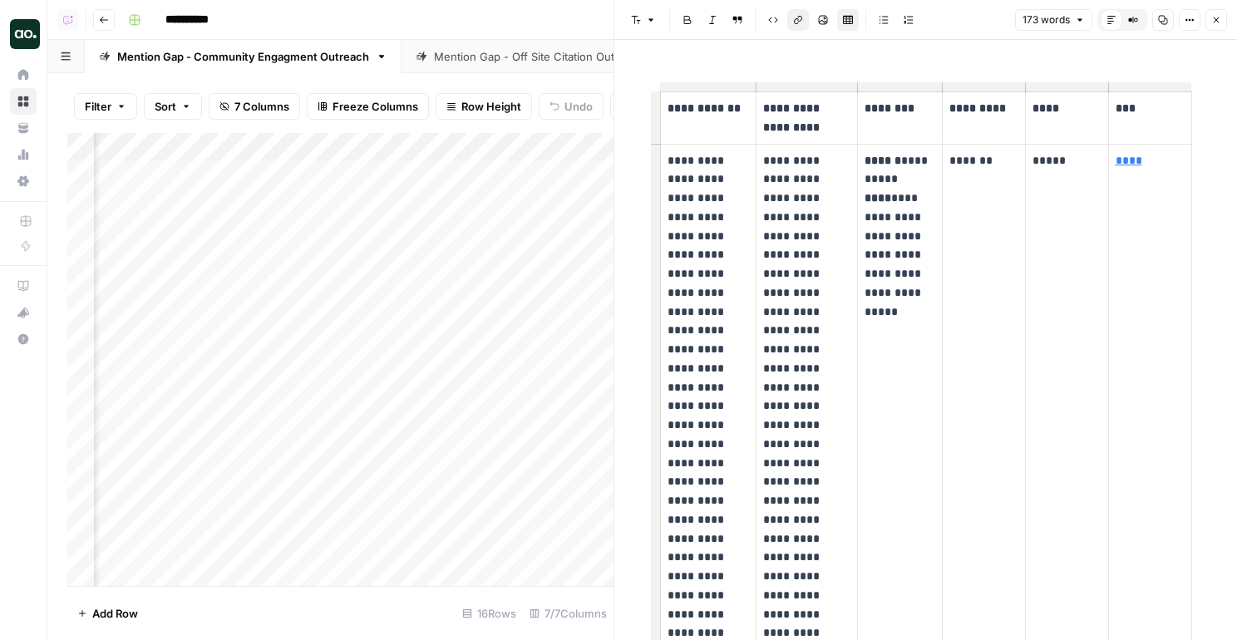
click at [1125, 168] on p "****" at bounding box center [1150, 160] width 69 height 19
click at [1125, 157] on link "****" at bounding box center [1129, 161] width 27 height 12
click at [1007, 141] on th "*********" at bounding box center [983, 118] width 83 height 52
click at [1117, 161] on link "****" at bounding box center [1129, 161] width 27 height 12
click at [1057, 138] on icon at bounding box center [1060, 136] width 10 height 10
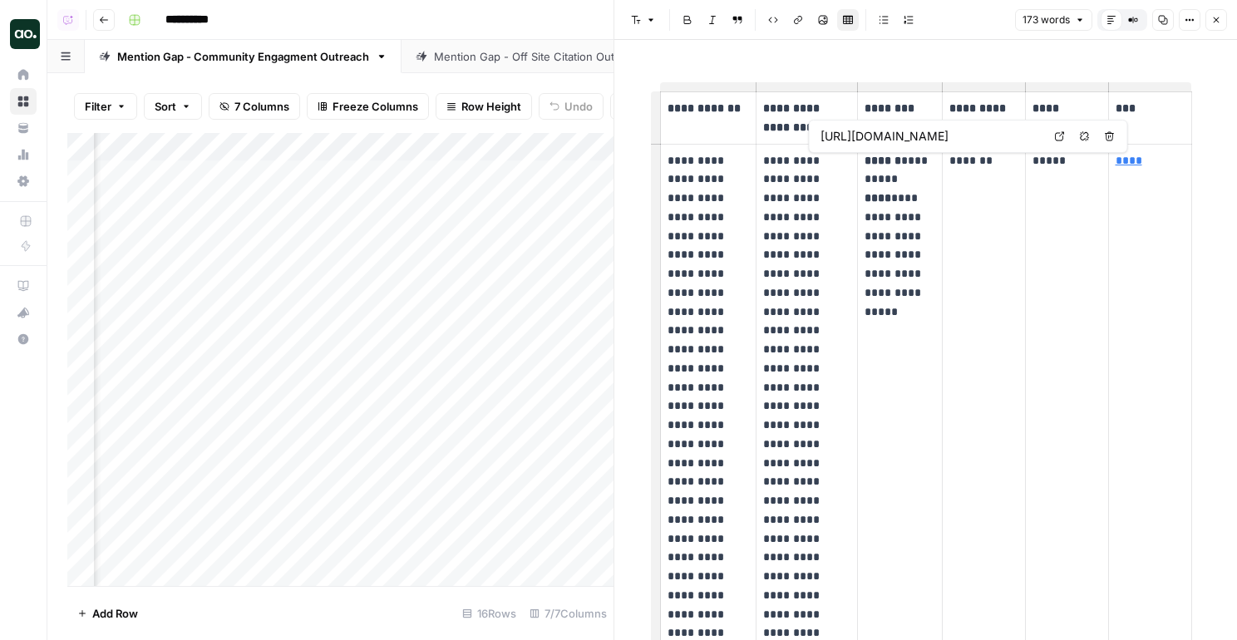
click at [1071, 282] on td "*****" at bounding box center [1066, 614] width 83 height 941
click at [869, 180] on p "**********" at bounding box center [899, 217] width 70 height 132
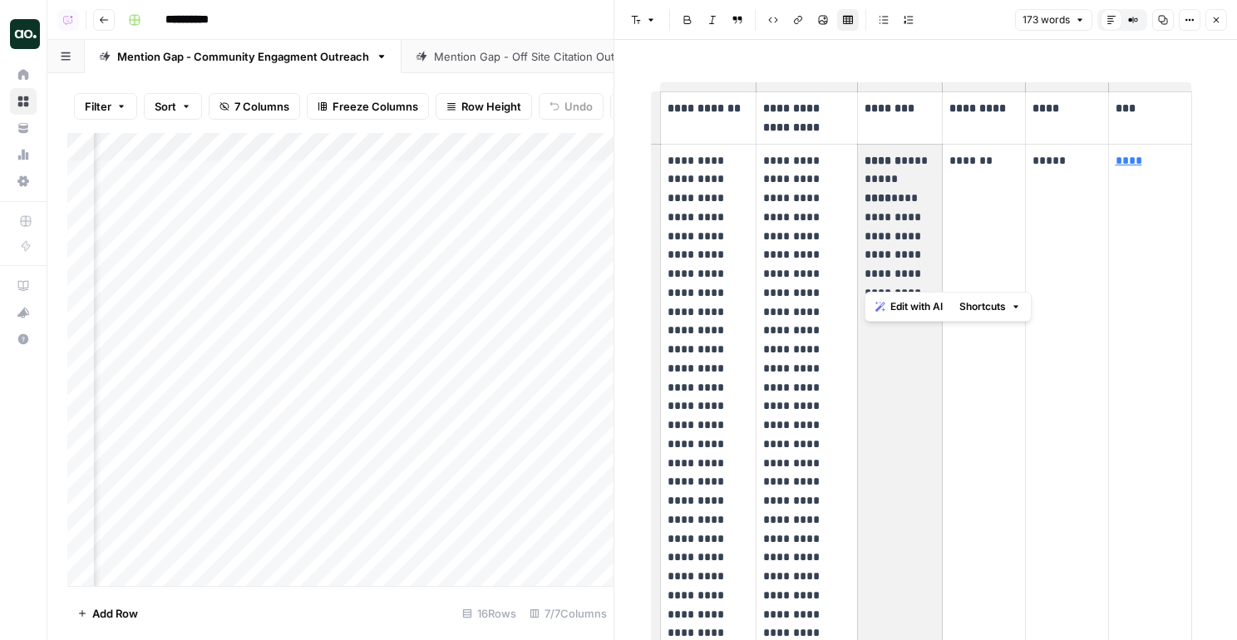
drag, startPoint x: 892, startPoint y: 197, endPoint x: 918, endPoint y: 276, distance: 83.1
click at [918, 277] on p "**********" at bounding box center [899, 217] width 70 height 132
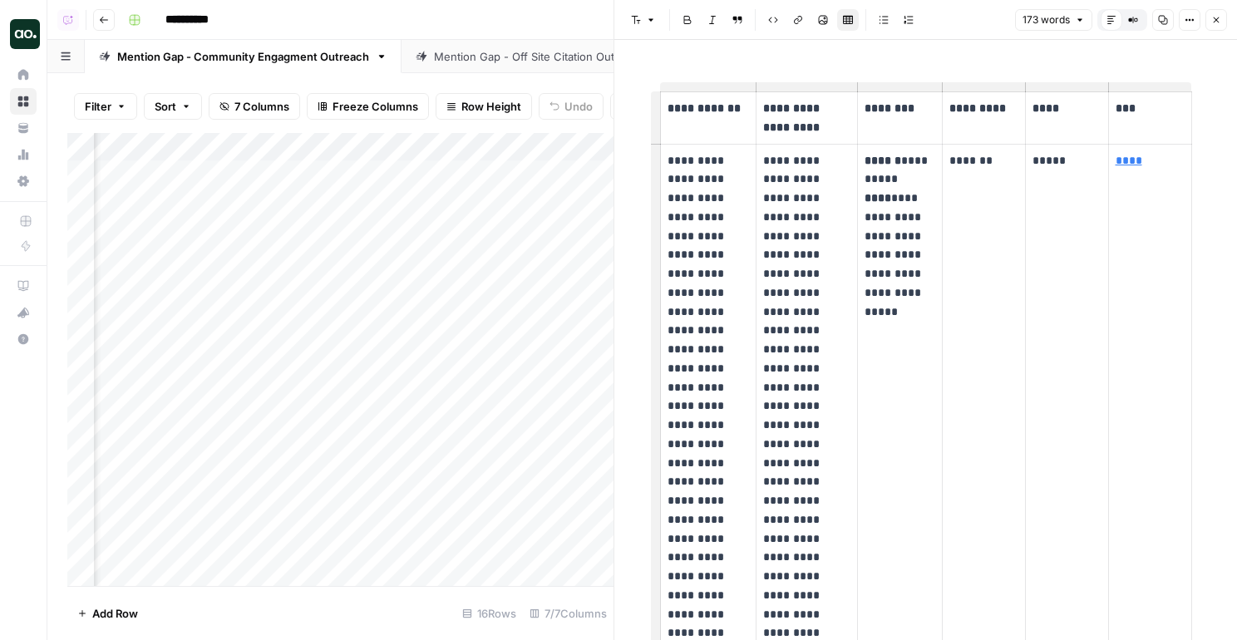
click at [926, 436] on td "**********" at bounding box center [900, 614] width 84 height 941
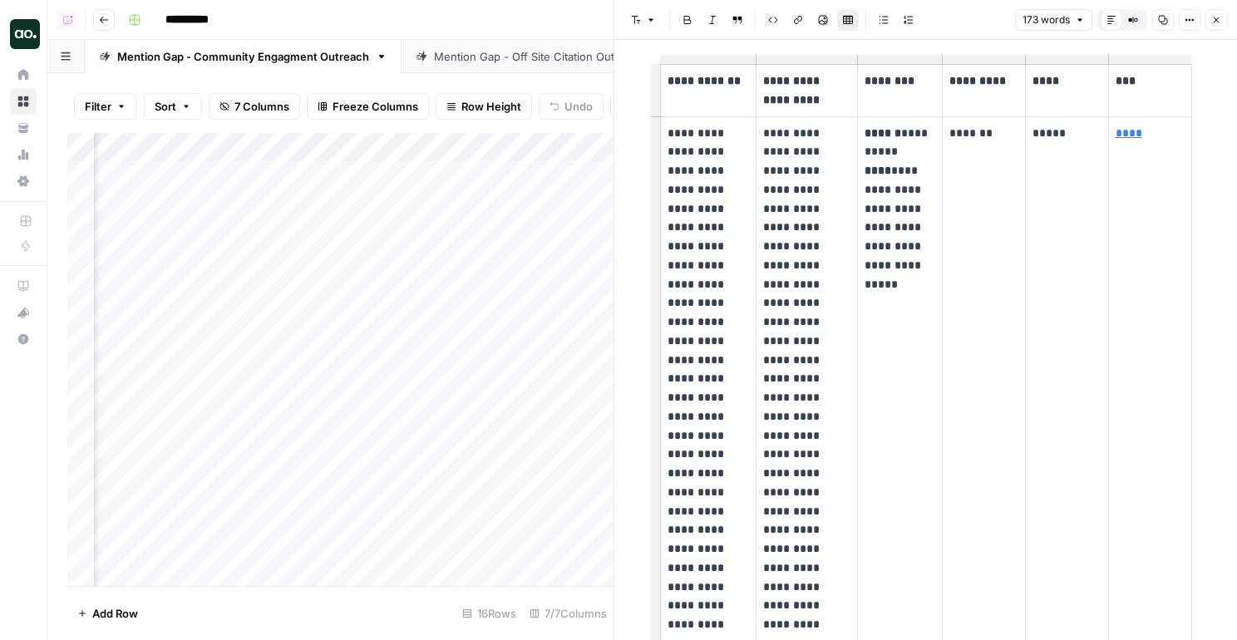
scroll to position [66, 0]
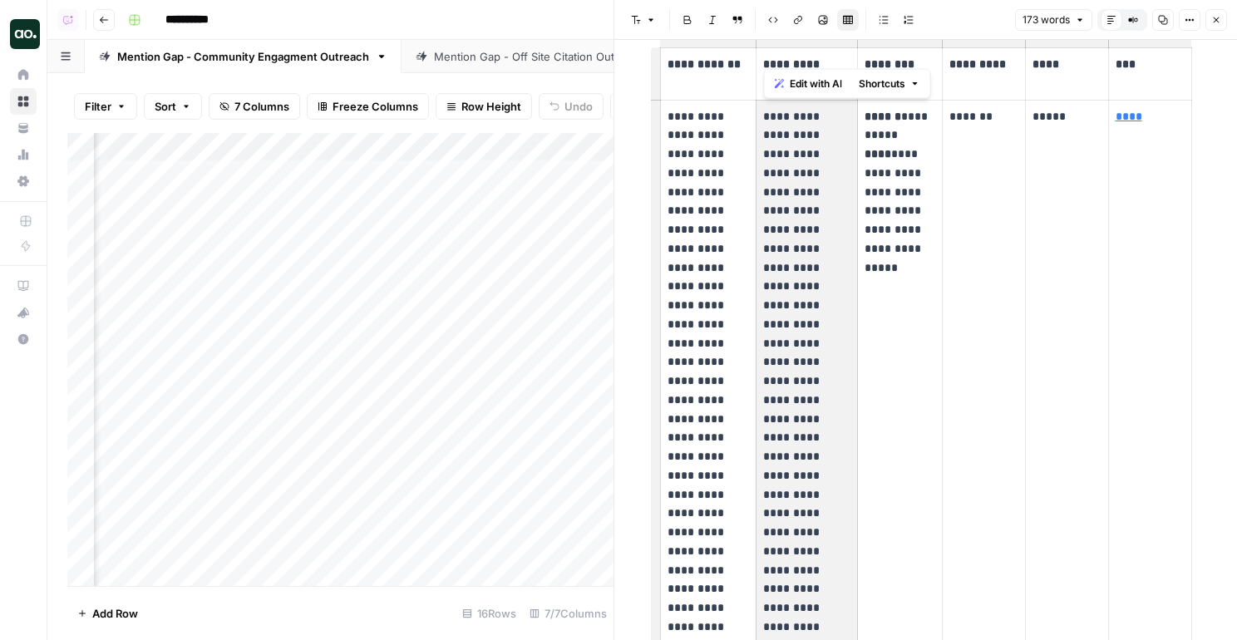
drag, startPoint x: 785, startPoint y: 123, endPoint x: 786, endPoint y: 470, distance: 346.6
click at [787, 470] on p "**********" at bounding box center [806, 570] width 87 height 927
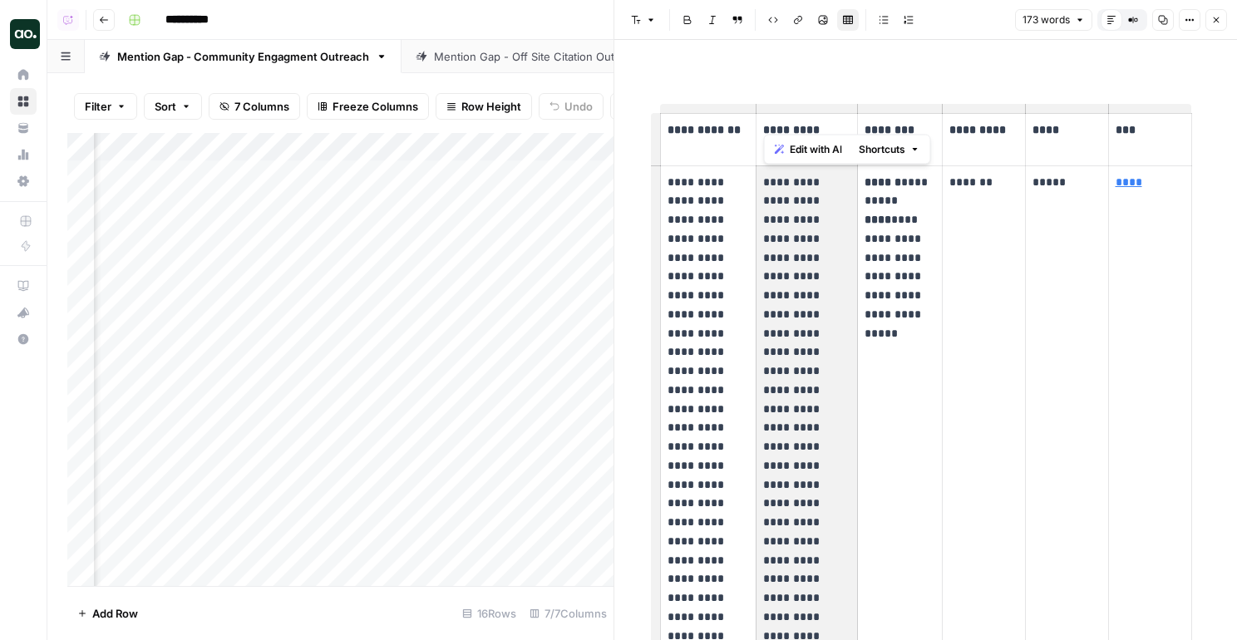
scroll to position [3, 0]
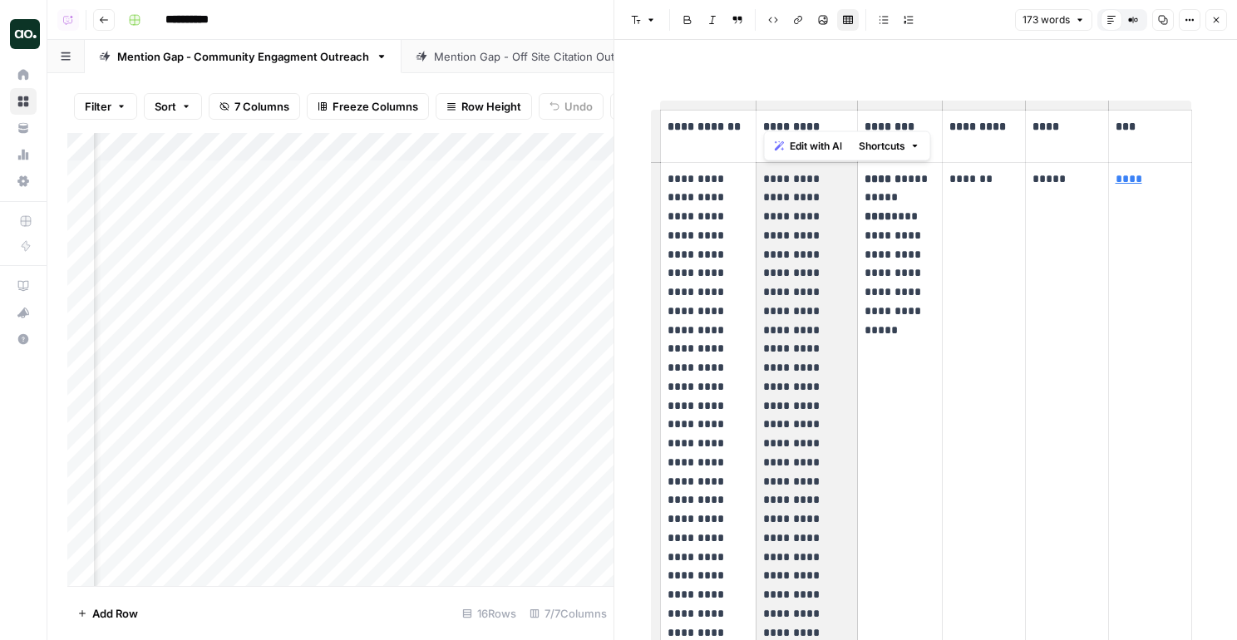
click at [801, 444] on p "**********" at bounding box center [806, 633] width 87 height 927
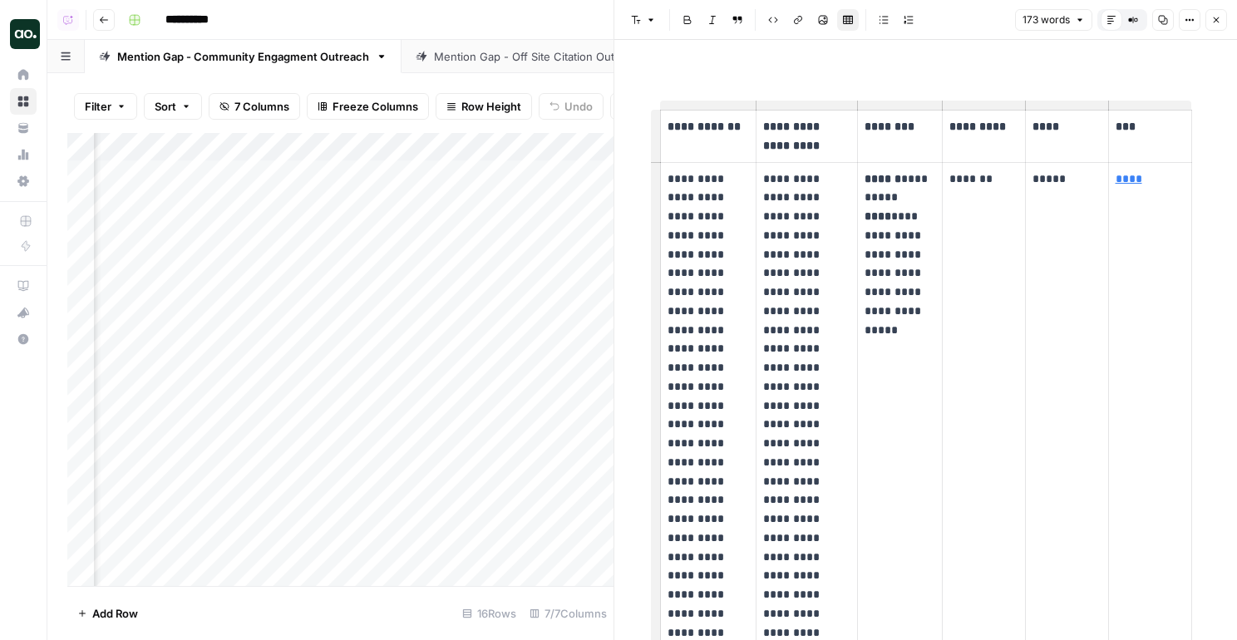
scroll to position [0, 285]
click at [535, 69] on link "Mention Gap - Off Site Citation Outreach" at bounding box center [538, 56] width 274 height 33
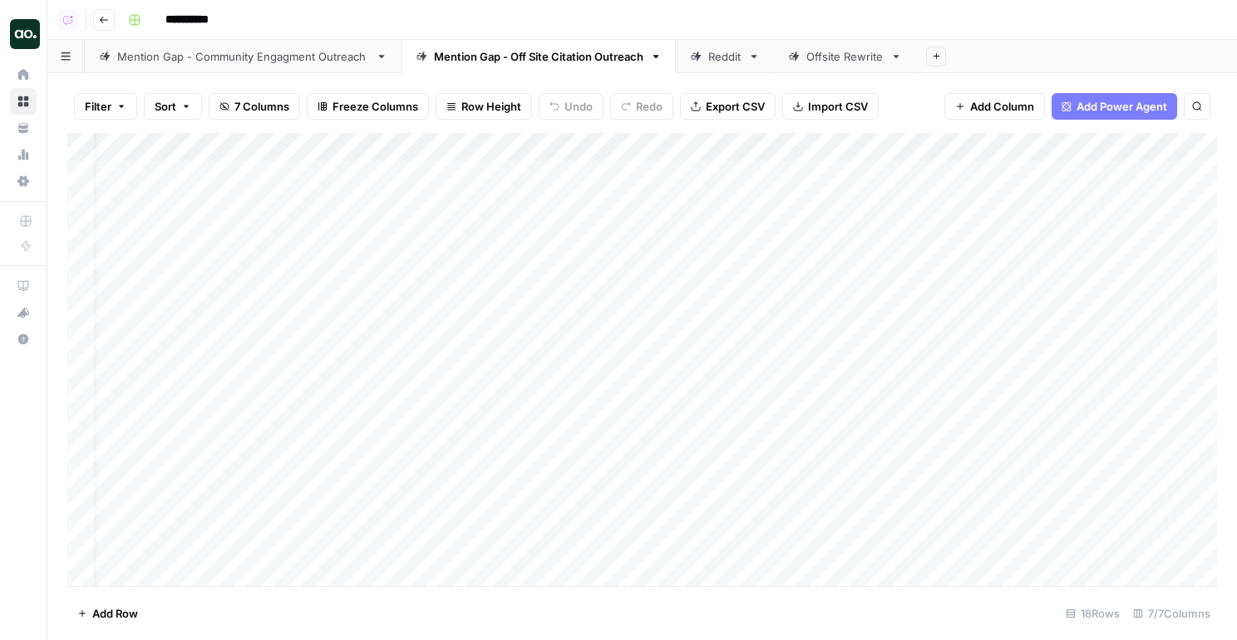
scroll to position [0, 298]
click at [1108, 200] on div "Add Column" at bounding box center [642, 359] width 1150 height 453
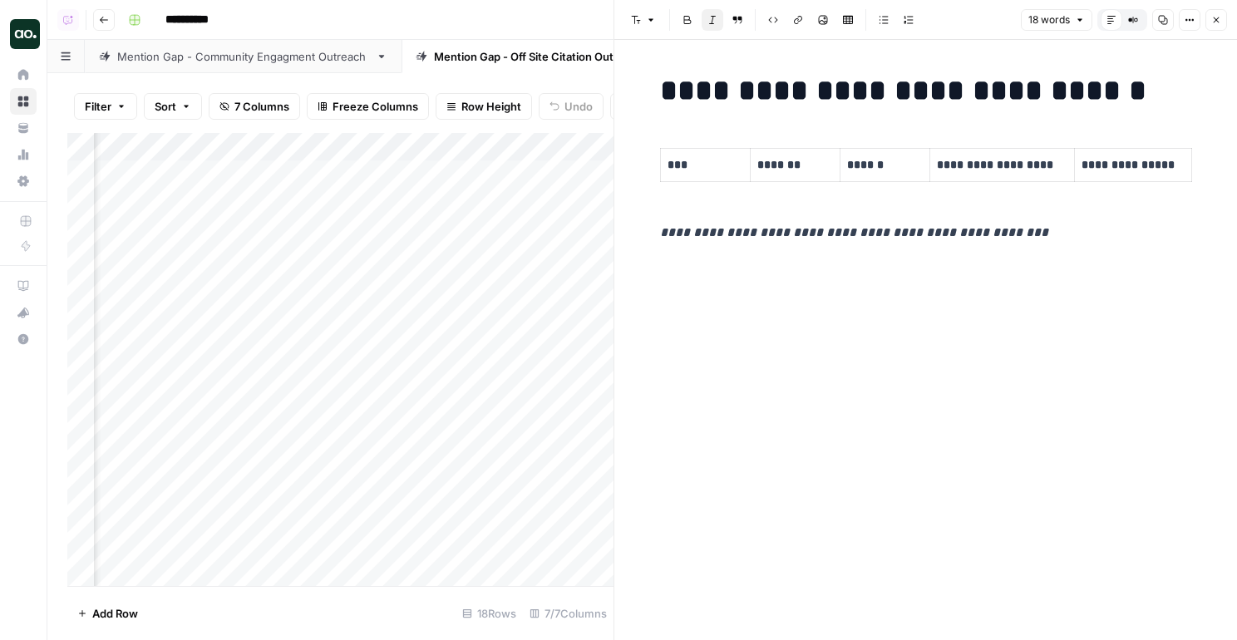
click at [457, 302] on div "Add Column" at bounding box center [340, 359] width 546 height 453
click at [1210, 17] on button "Close" at bounding box center [1216, 20] width 22 height 22
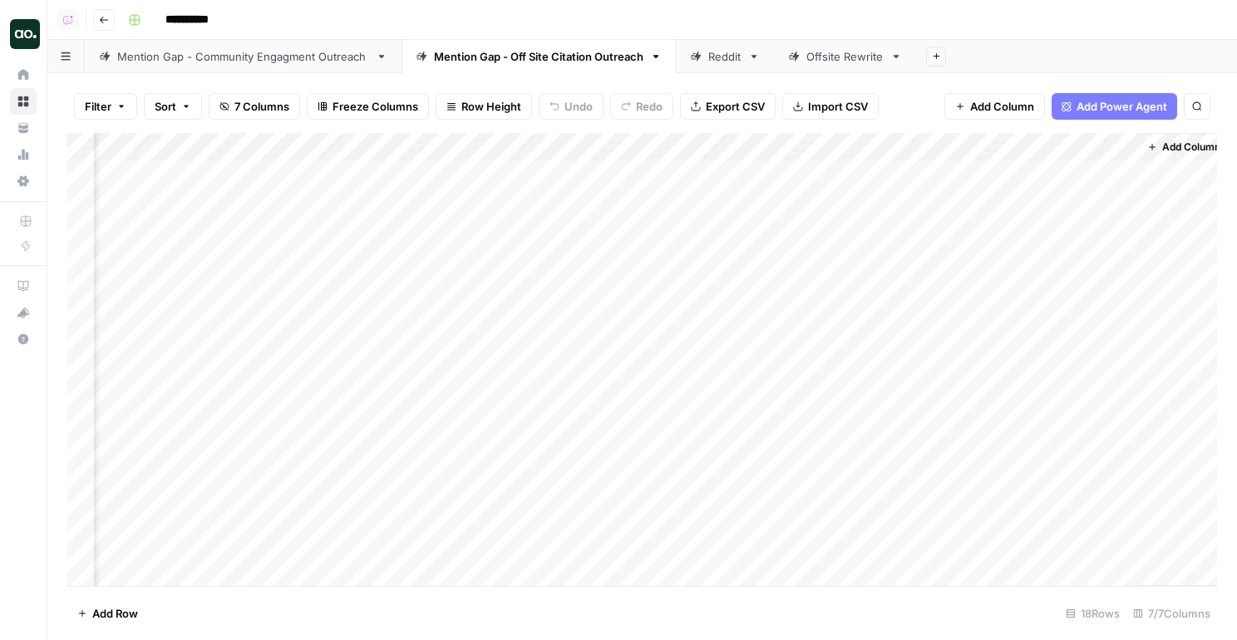
scroll to position [0, 278]
click at [1109, 180] on div "Add Column" at bounding box center [642, 359] width 1150 height 453
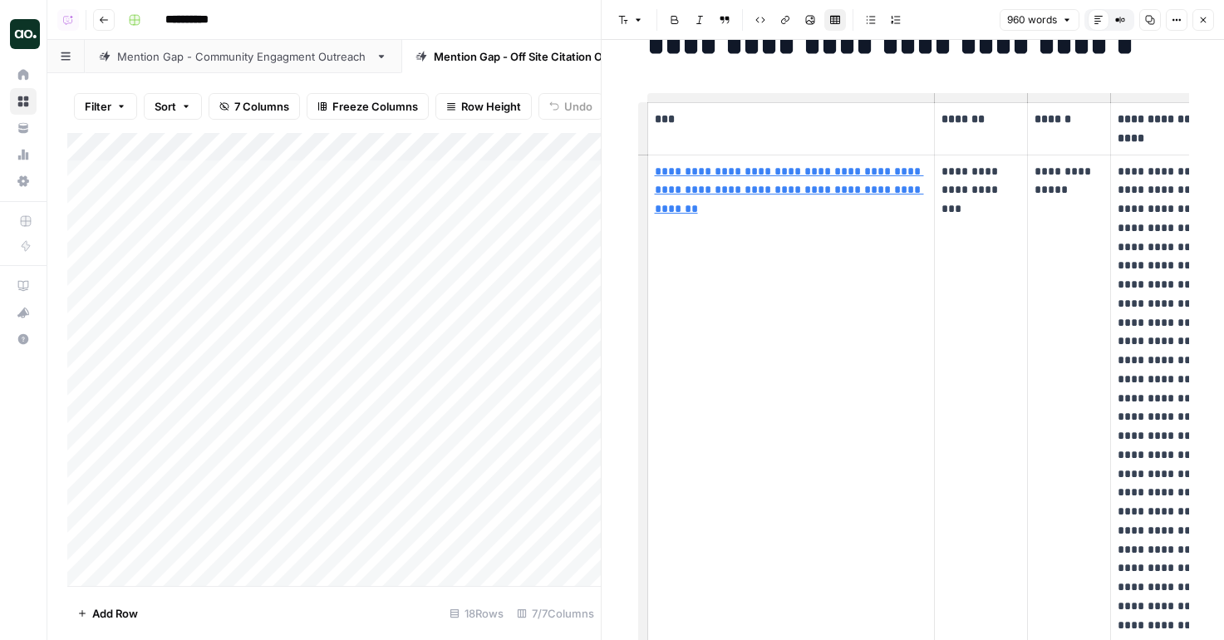
click at [1210, 18] on button "Close" at bounding box center [1204, 20] width 22 height 22
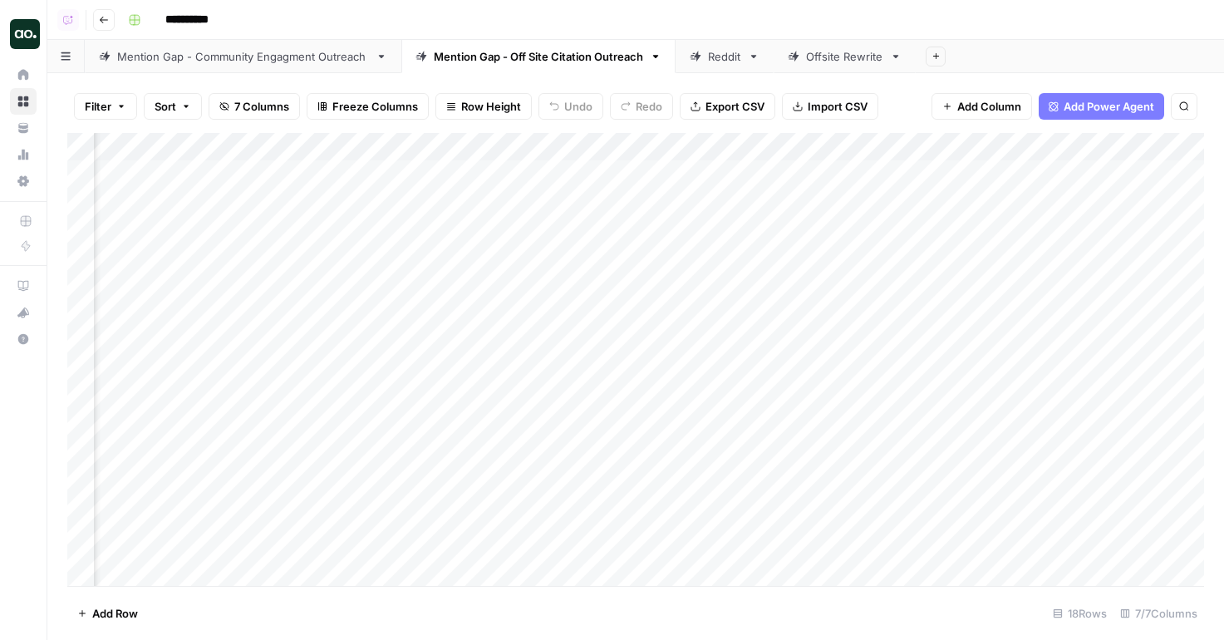
scroll to position [1, 311]
click at [1074, 173] on div "Add Column" at bounding box center [635, 359] width 1137 height 453
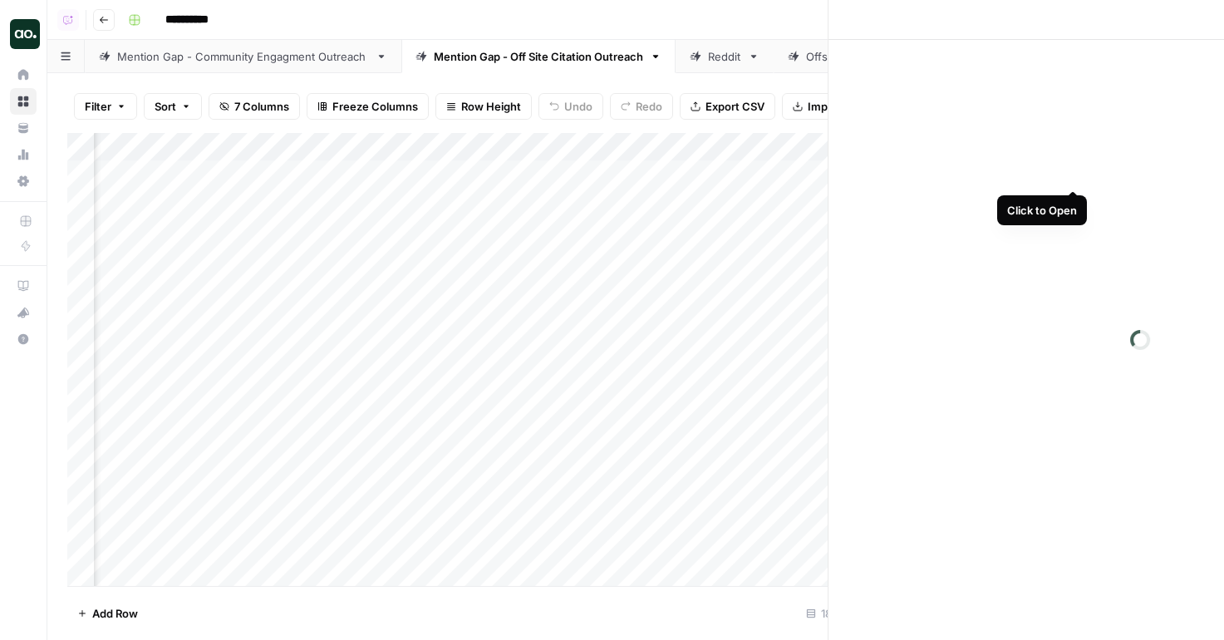
scroll to position [1, 298]
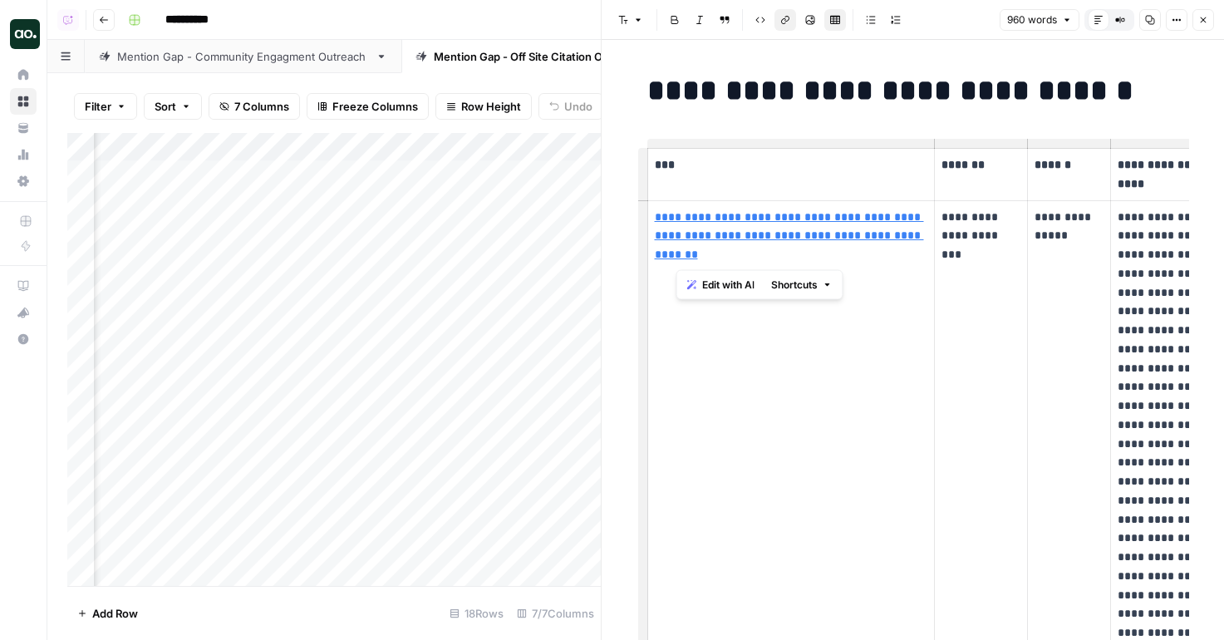
type input "https://www.thecybersecuritytimes.com/top-5-threat-intelligence-tools-for-your-…"
drag, startPoint x: 751, startPoint y: 265, endPoint x: 653, endPoint y: 219, distance: 107.8
click at [653, 219] on td "**********" at bounding box center [792, 613] width 288 height 827
click at [814, 394] on td "**********" at bounding box center [792, 613] width 288 height 827
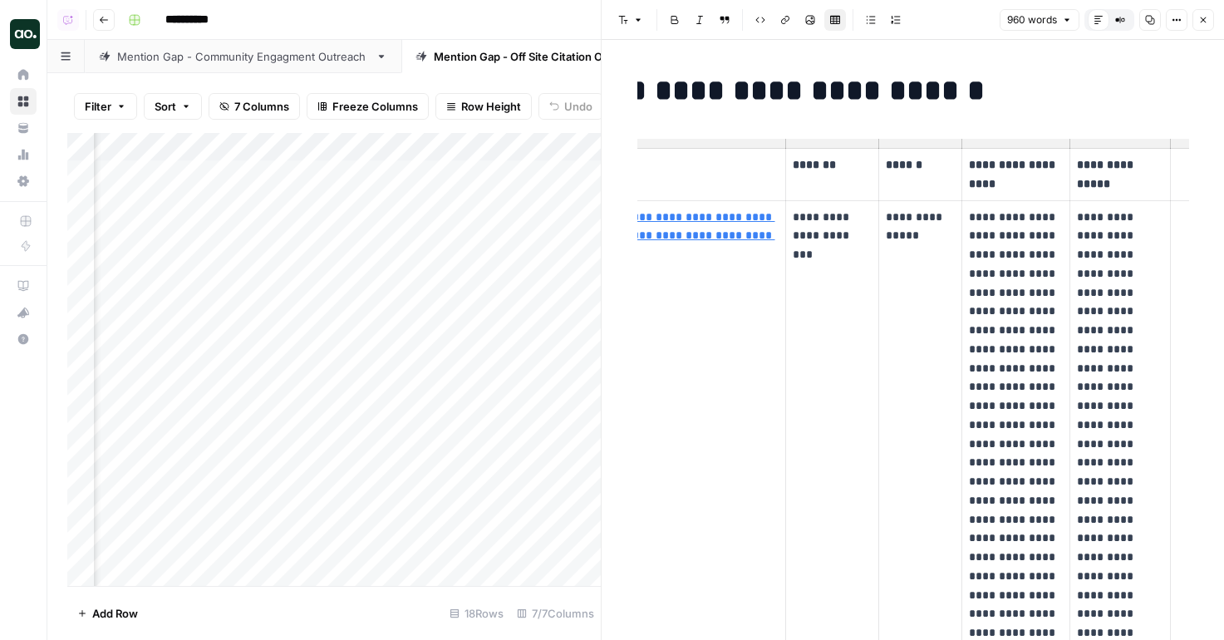
scroll to position [0, 214]
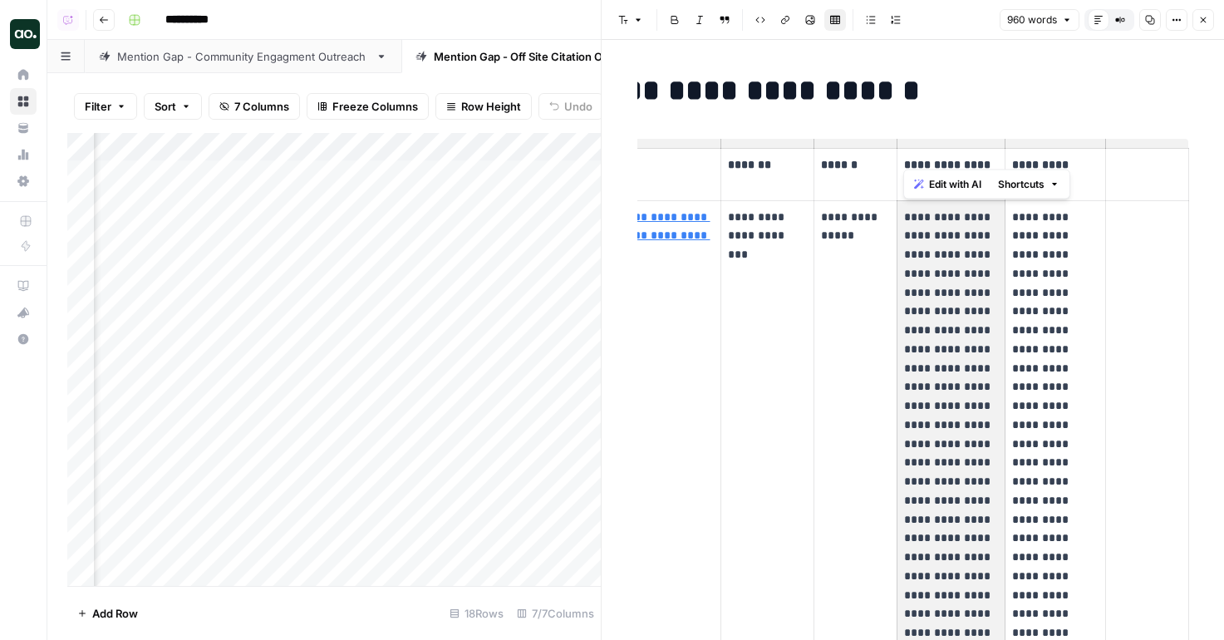
drag, startPoint x: 908, startPoint y: 213, endPoint x: 964, endPoint y: 475, distance: 268.7
click at [965, 477] on p "**********" at bounding box center [951, 614] width 94 height 813
click at [1078, 467] on p "**********" at bounding box center [1055, 596] width 86 height 776
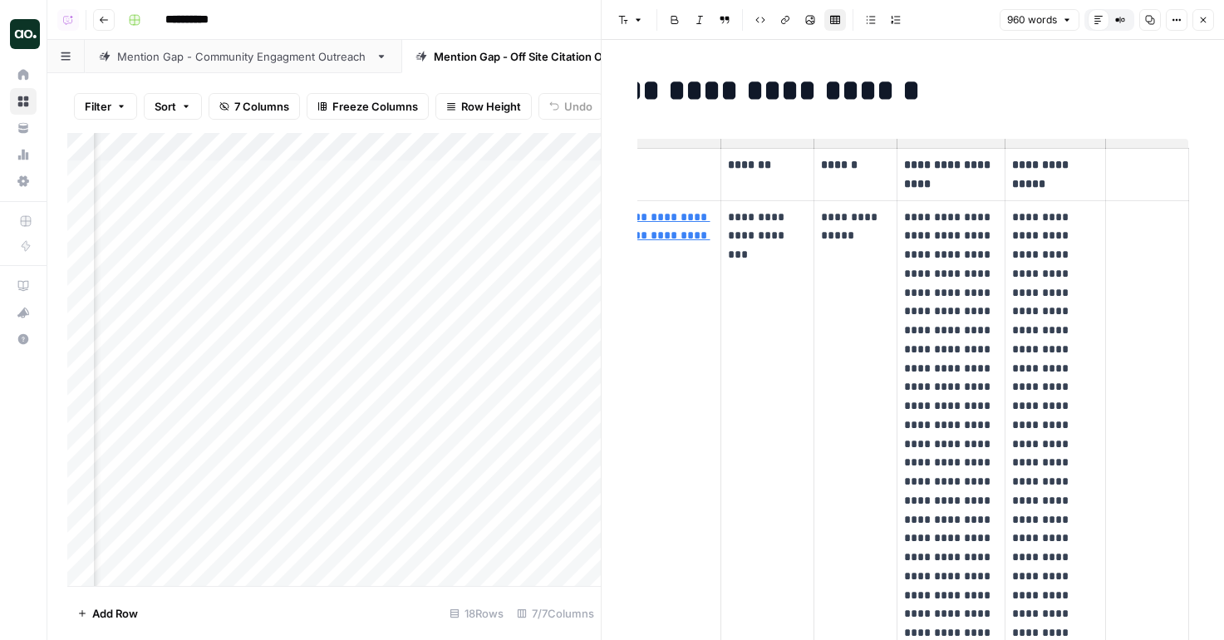
click at [275, 58] on div "Mention Gap - Community Engagment Outreach" at bounding box center [243, 56] width 252 height 17
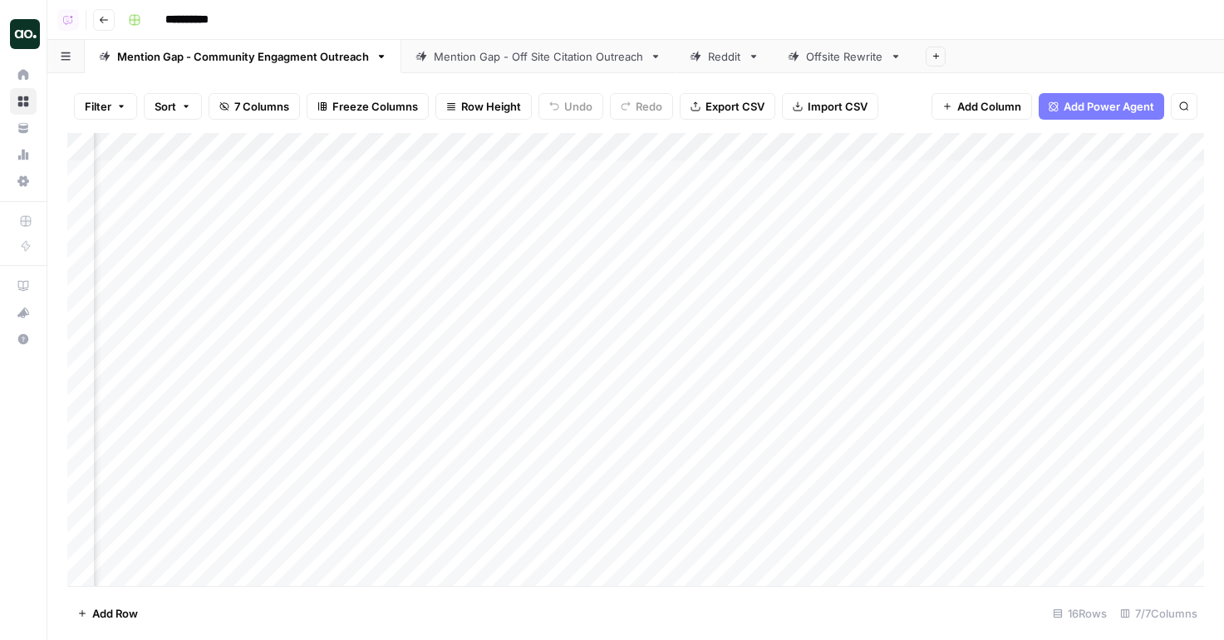
scroll to position [0, 1278]
click at [1080, 173] on div "Add Column" at bounding box center [635, 359] width 1137 height 453
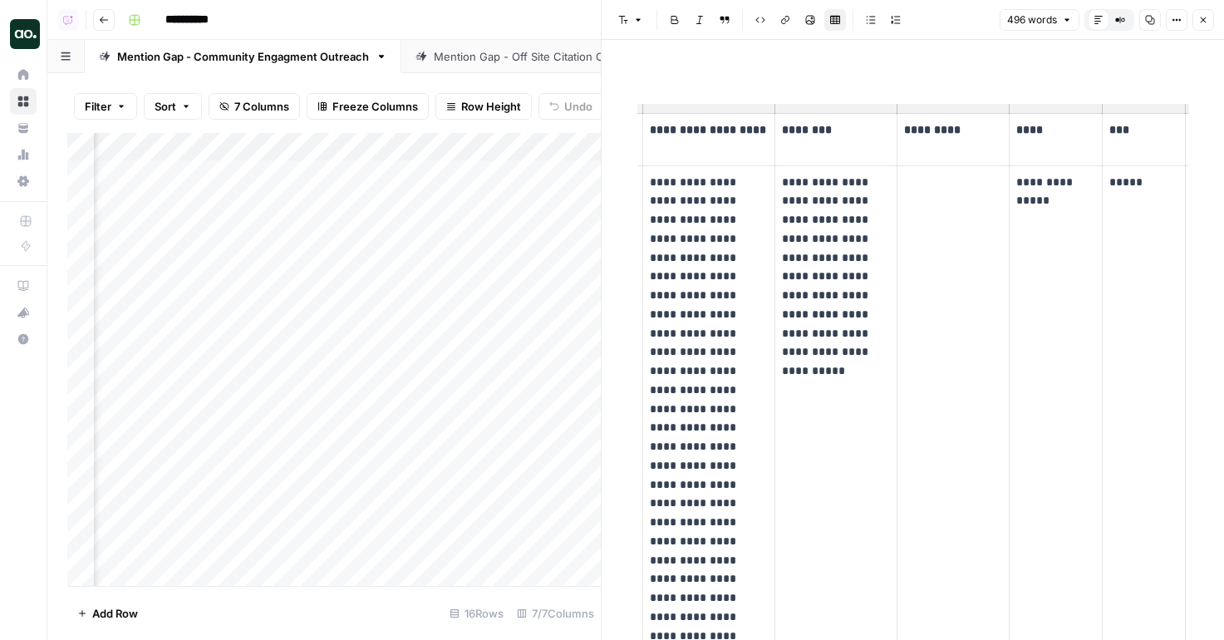
scroll to position [0, 127]
click at [1212, 32] on header "Font style Bold Italic Block quote Code block Link Image Insert Table Bulleted …" at bounding box center [913, 20] width 623 height 40
click at [1208, 22] on icon "button" at bounding box center [1204, 20] width 10 height 10
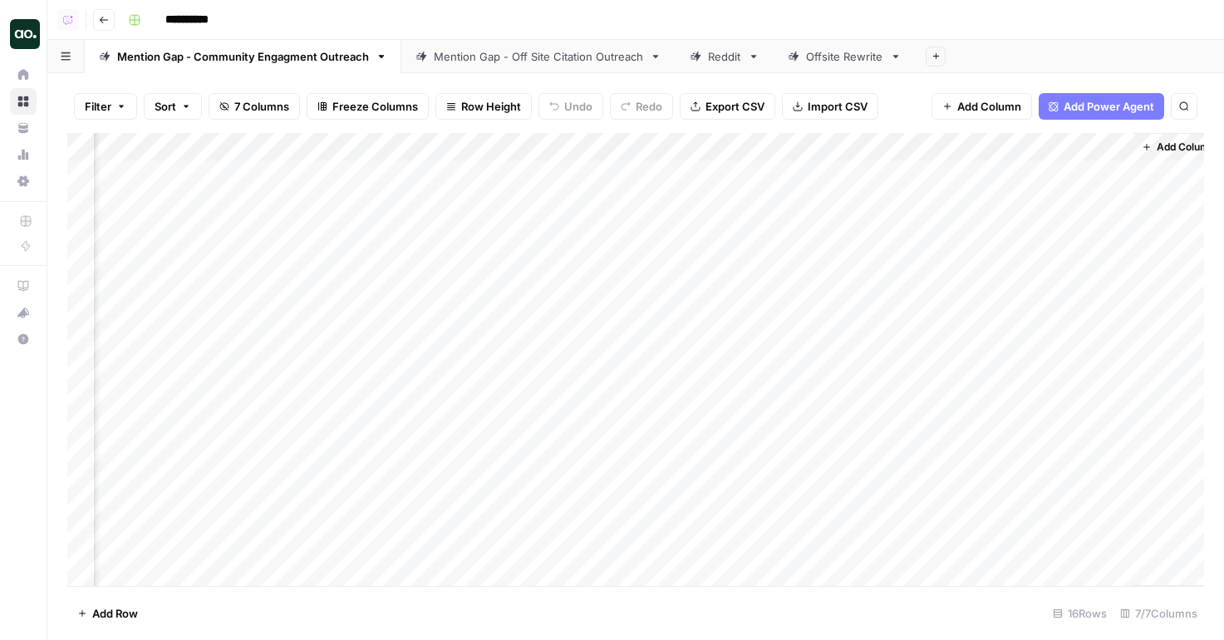
scroll to position [0, 1258]
click at [1111, 204] on div "Add Column" at bounding box center [635, 359] width 1137 height 453
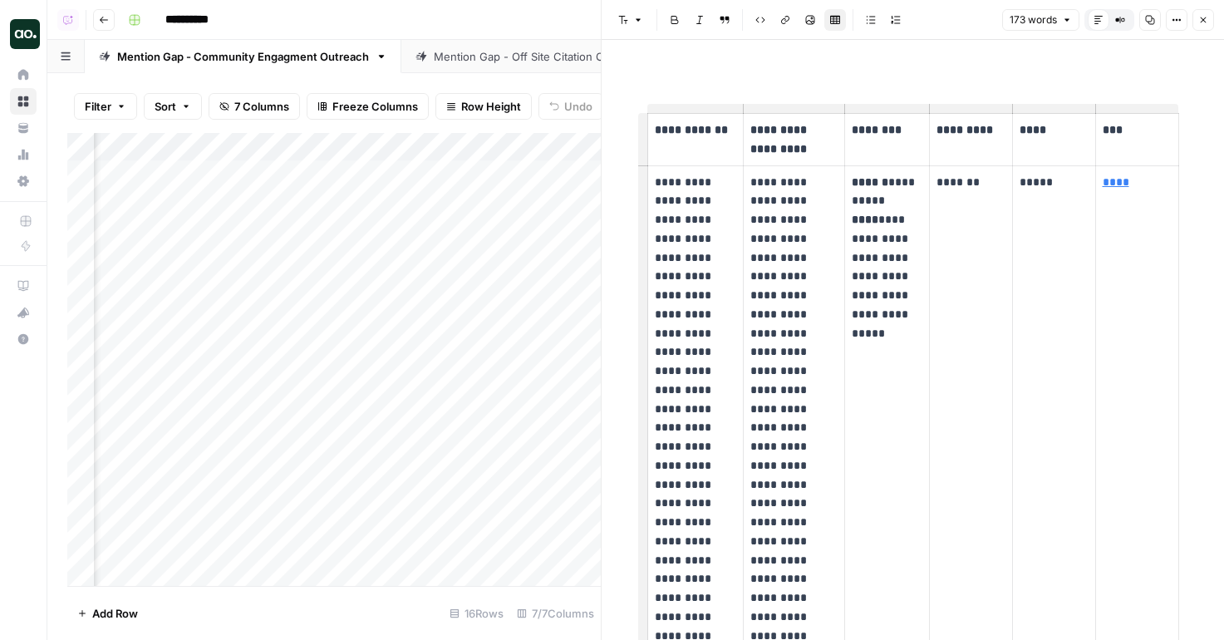
click at [980, 185] on p "*******" at bounding box center [971, 182] width 69 height 19
drag, startPoint x: 856, startPoint y: 200, endPoint x: 884, endPoint y: 199, distance: 27.4
click at [884, 199] on p "**********" at bounding box center [887, 239] width 70 height 132
click at [869, 368] on td "**********" at bounding box center [887, 635] width 84 height 941
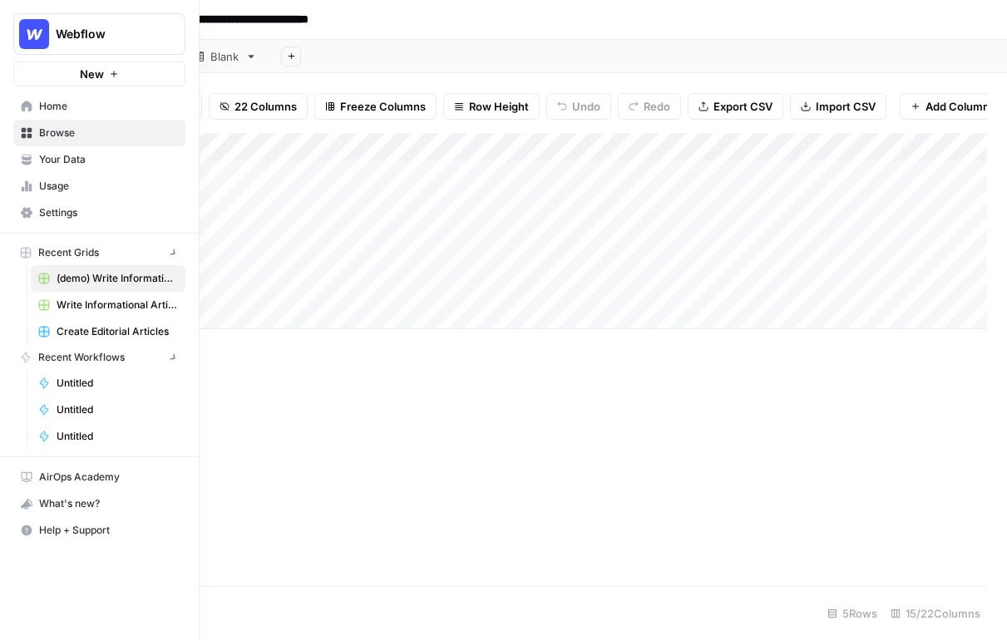
click at [31, 97] on link "Home" at bounding box center [99, 106] width 172 height 27
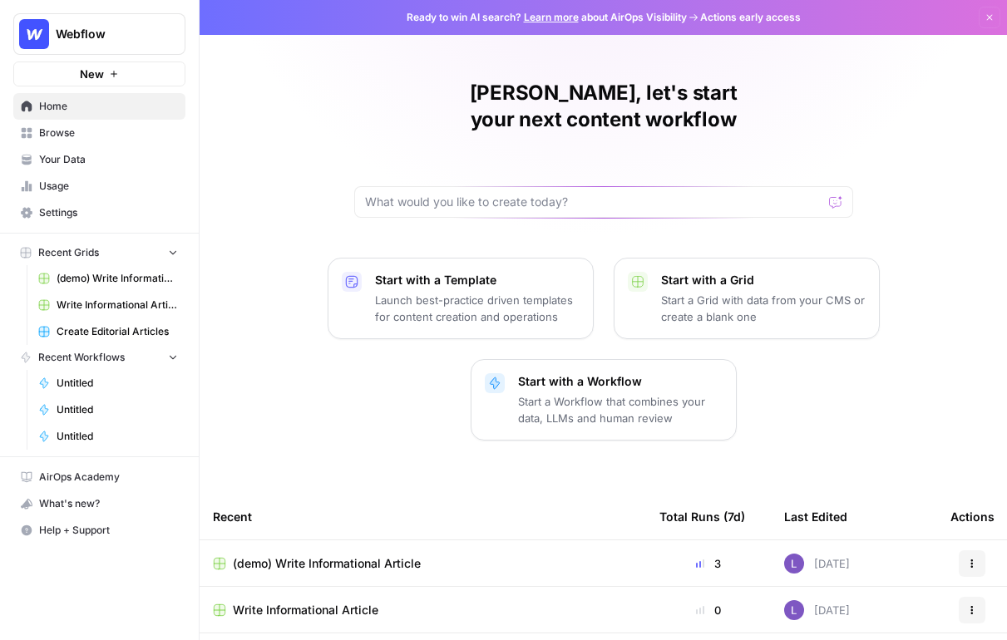
click at [87, 165] on span "Your Data" at bounding box center [108, 159] width 139 height 15
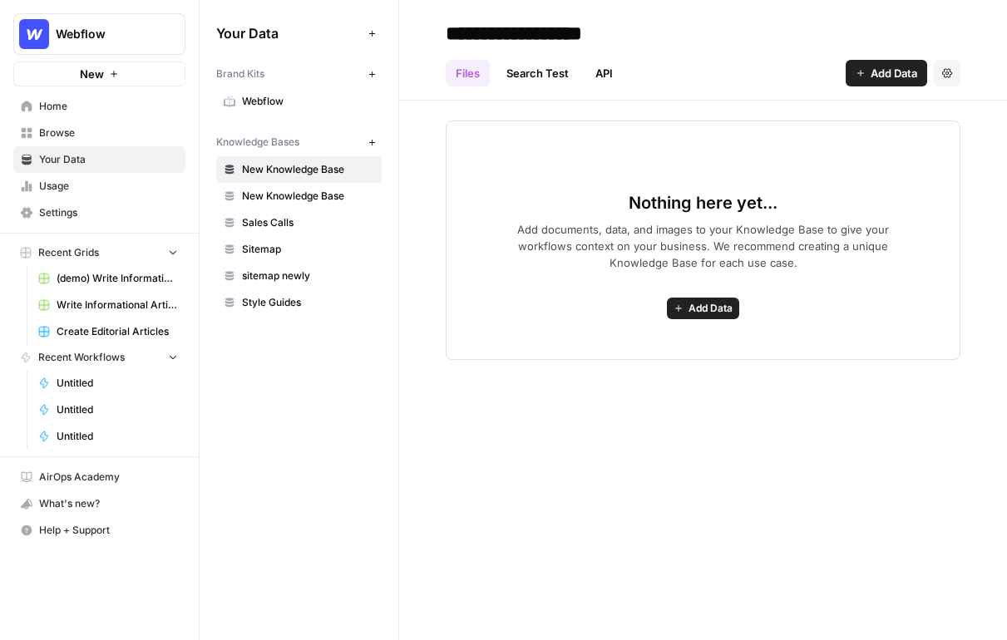
click at [281, 88] on link "Webflow" at bounding box center [298, 101] width 165 height 27
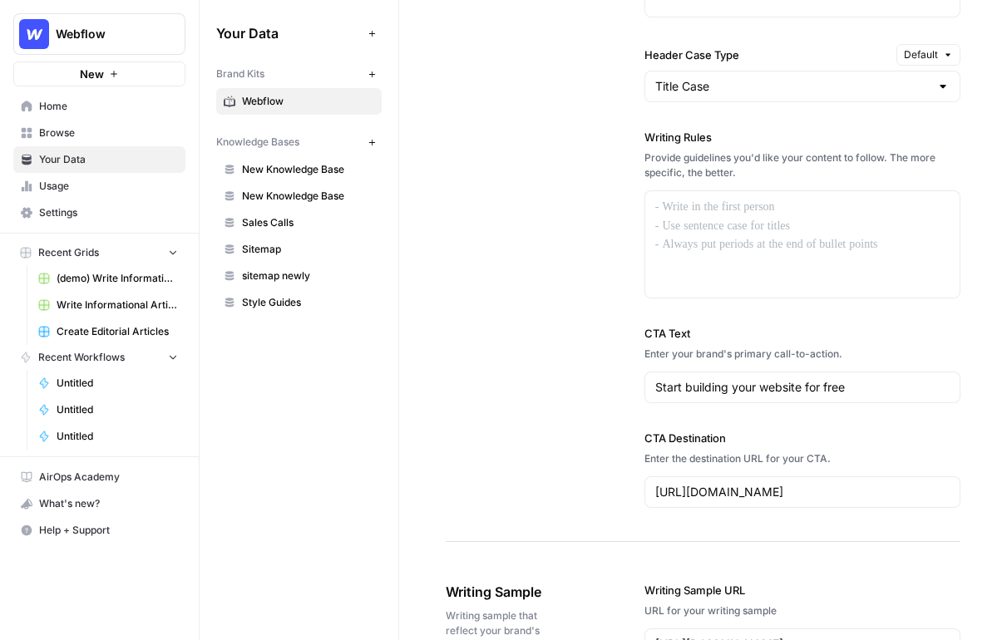
scroll to position [1568, 0]
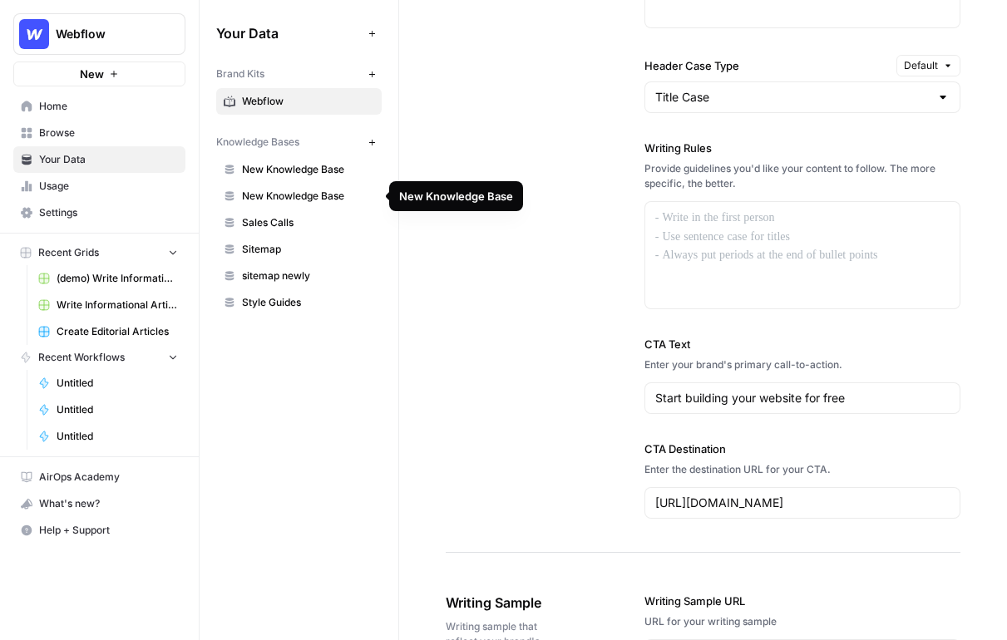
click at [263, 160] on link "New Knowledge Base" at bounding box center [298, 169] width 165 height 27
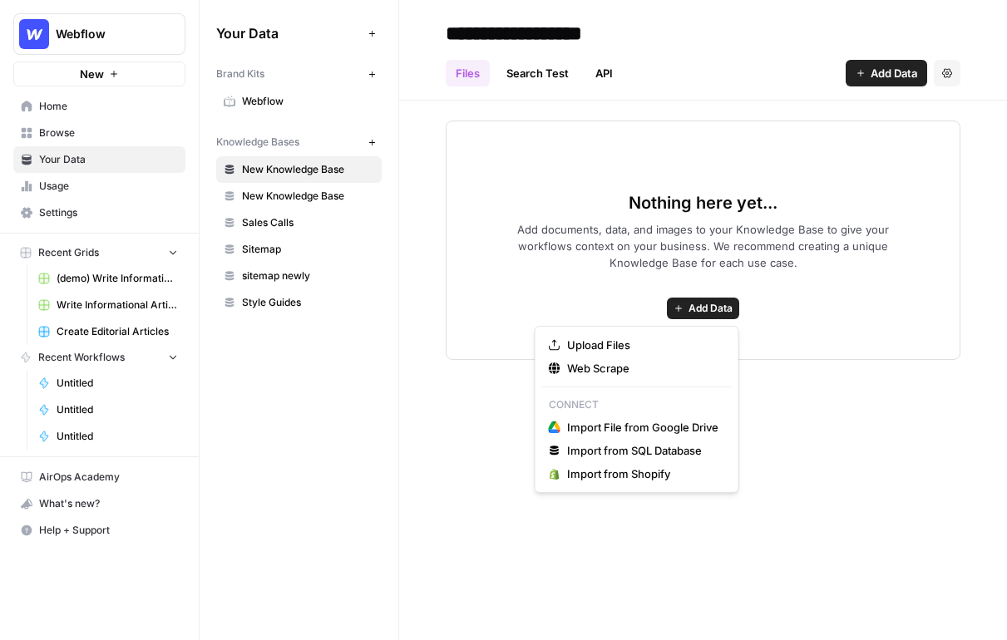
click at [703, 308] on span "Add Data" at bounding box center [710, 308] width 44 height 15
click at [586, 336] on button "Upload Files" at bounding box center [637, 344] width 190 height 23
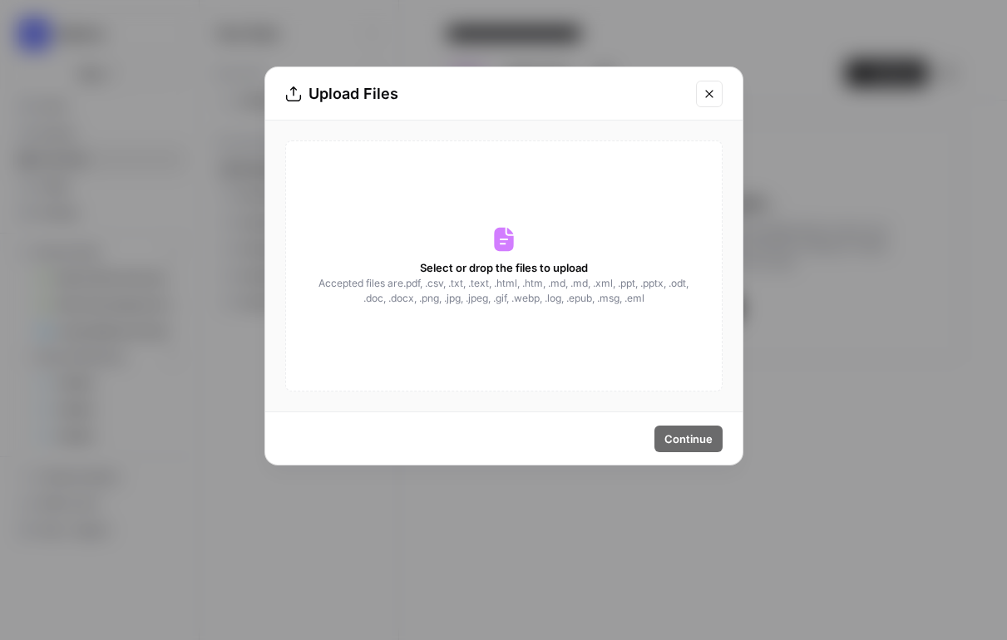
click at [715, 86] on button "Close modal" at bounding box center [709, 94] width 27 height 27
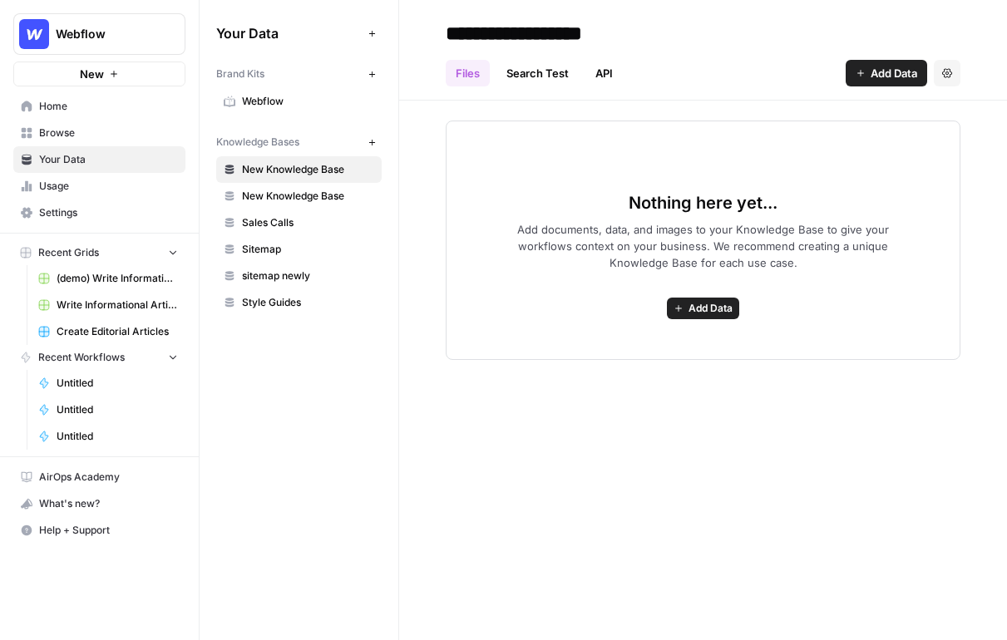
click at [870, 78] on span "Add Data" at bounding box center [893, 73] width 47 height 17
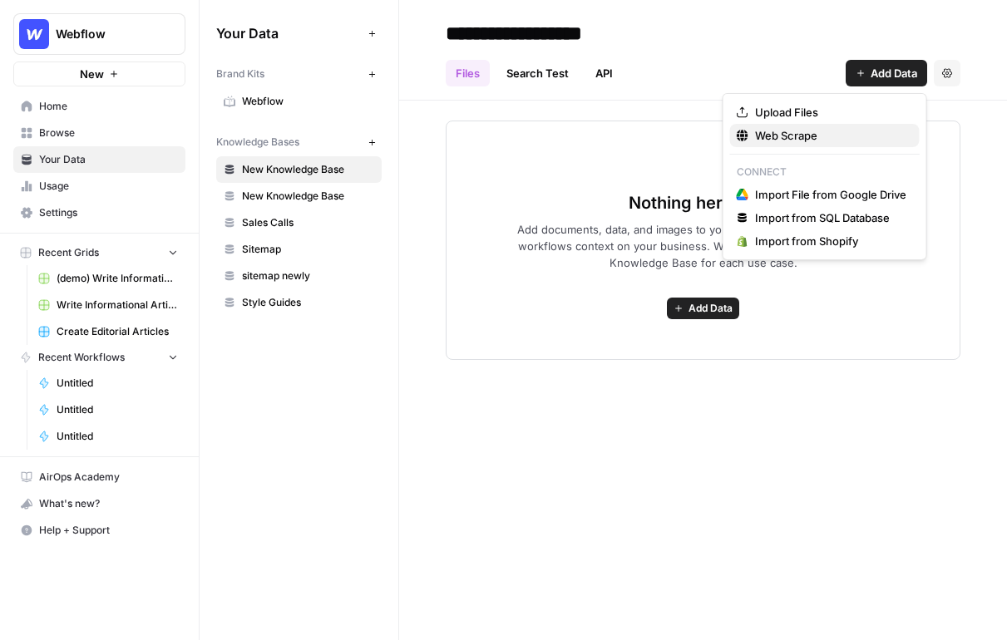
click at [801, 143] on button "Web Scrape" at bounding box center [825, 135] width 190 height 23
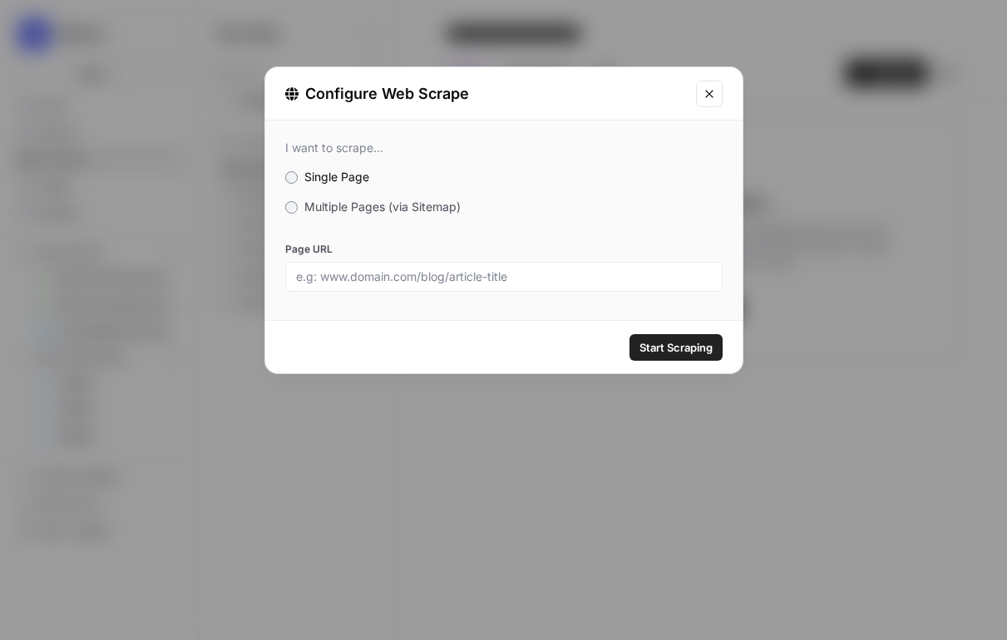
click at [379, 208] on span "Multiple Pages (via Sitemap)" at bounding box center [382, 206] width 156 height 14
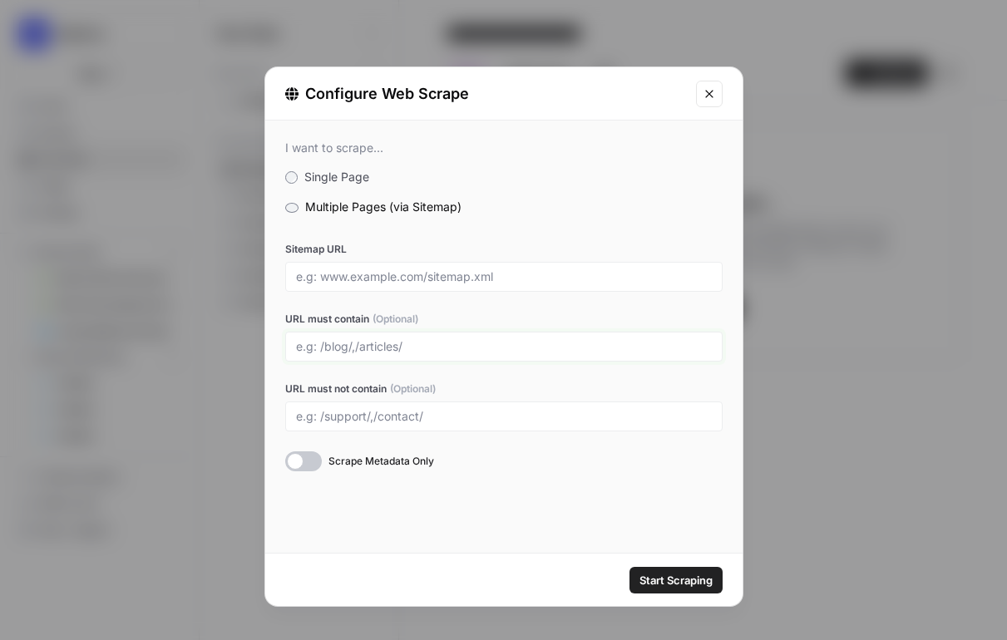
click at [373, 342] on input "URL must contain (Optional)" at bounding box center [504, 346] width 416 height 15
type input "blogs"
click at [713, 95] on icon "Close modal" at bounding box center [708, 93] width 13 height 13
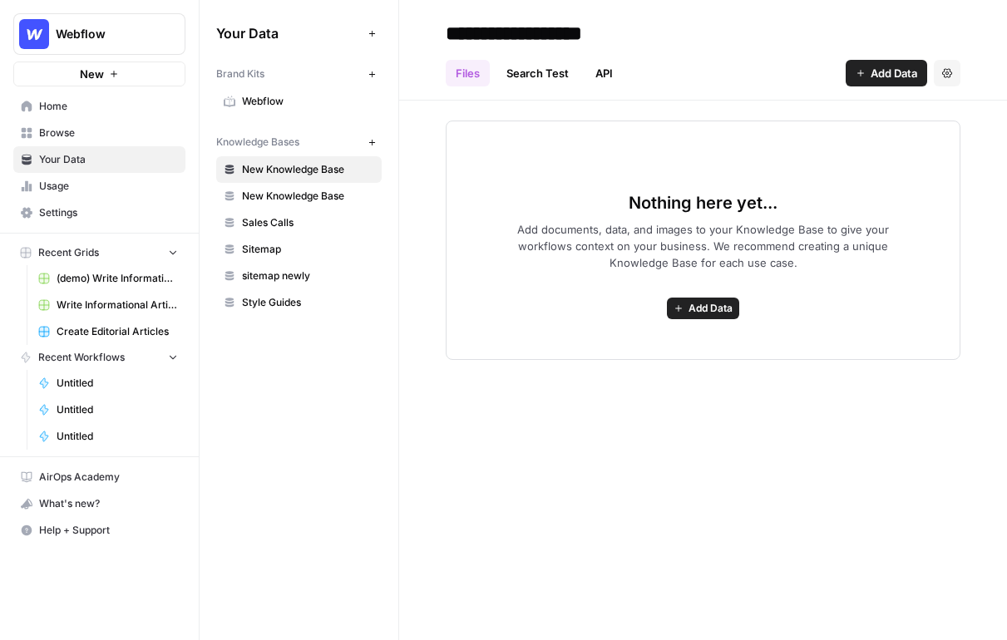
click at [112, 130] on span "Browse" at bounding box center [108, 133] width 139 height 15
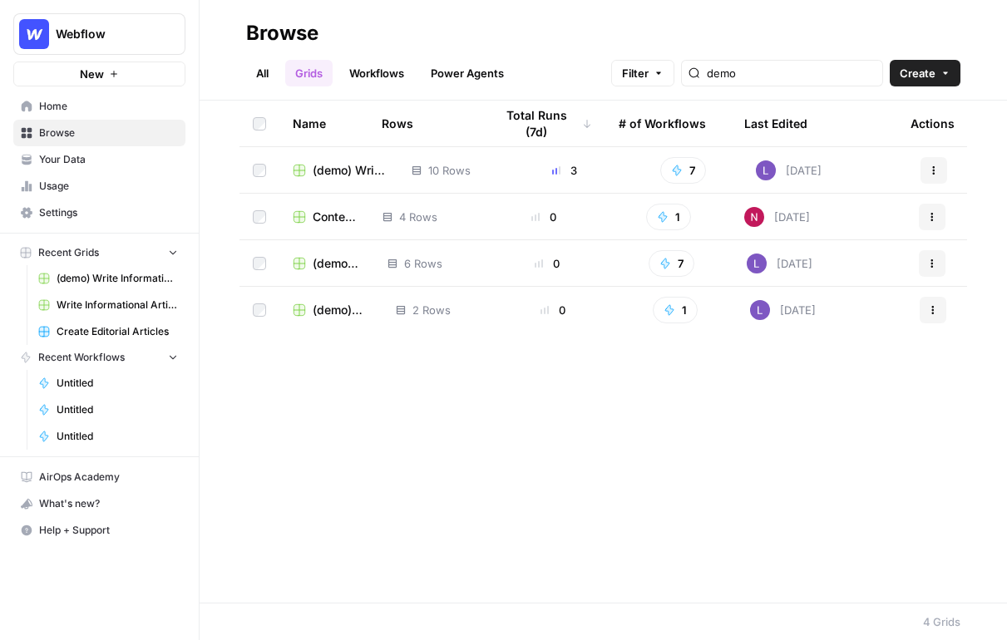
click at [265, 77] on link "All" at bounding box center [262, 73] width 32 height 27
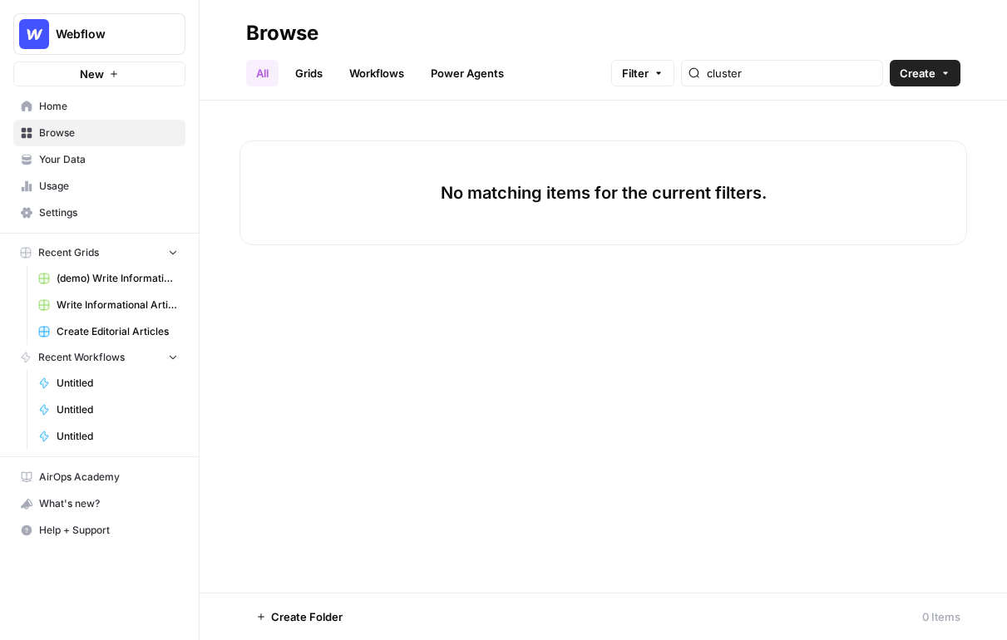
click at [304, 75] on link "Grids" at bounding box center [308, 73] width 47 height 27
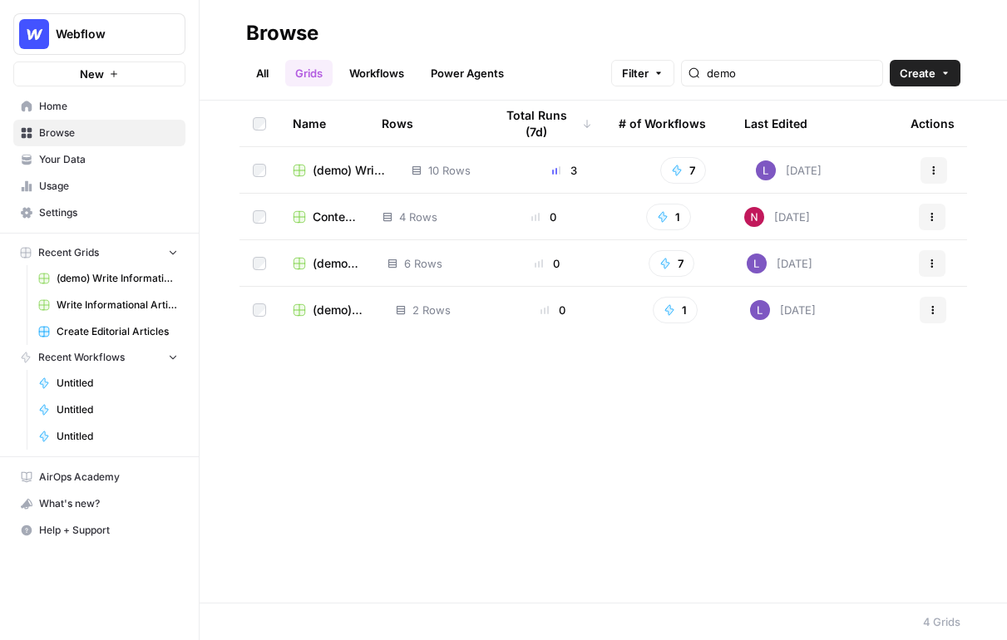
click at [937, 86] on header "Browse All Grids Workflows Power Agents Filter demo Create" at bounding box center [602, 50] width 807 height 101
click at [939, 78] on button "Create" at bounding box center [924, 73] width 71 height 27
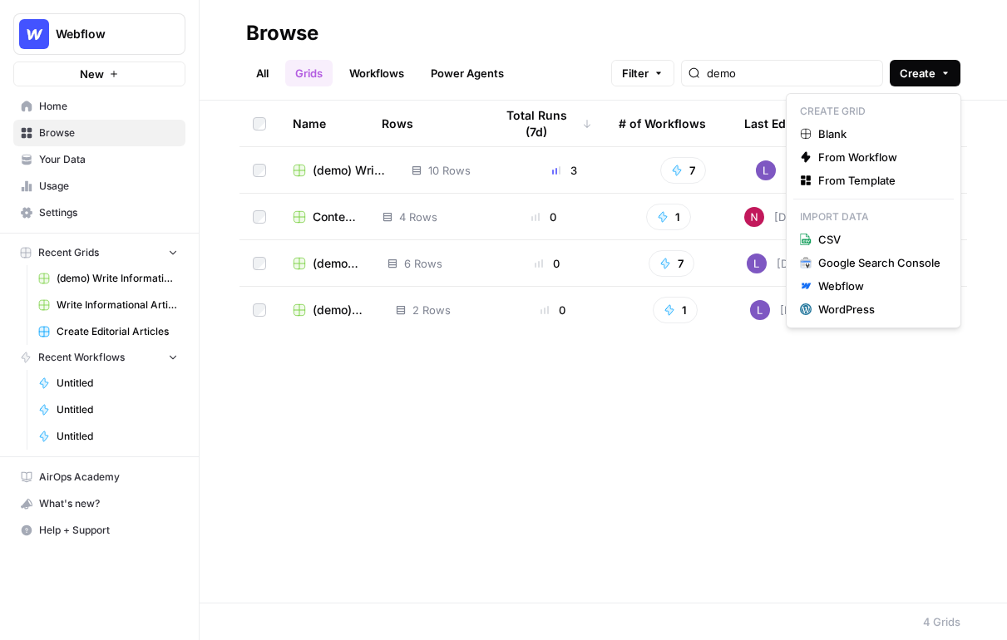
click at [834, 195] on div "Create Grid Blank From Workflow From Template Import Data CSV Google Search Con…" at bounding box center [873, 210] width 175 height 235
click at [870, 190] on button "From Template" at bounding box center [873, 180] width 160 height 23
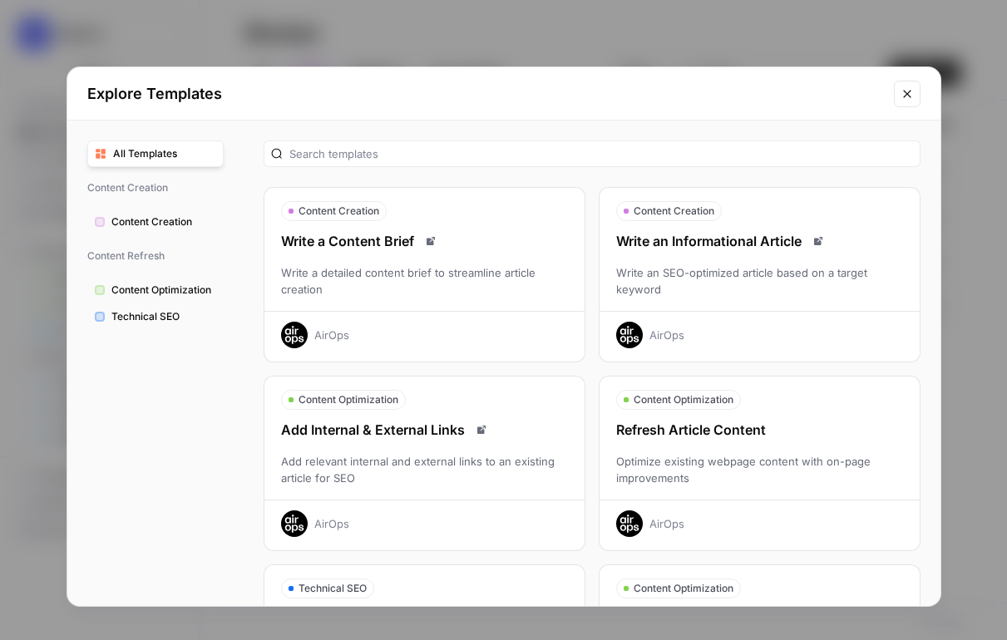
scroll to position [81, 0]
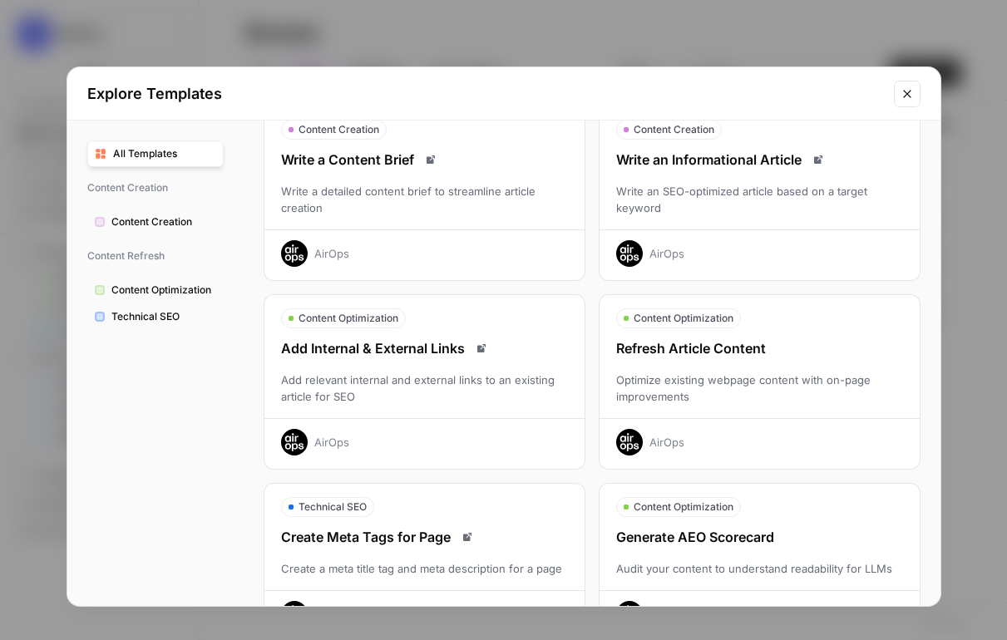
click at [763, 366] on div "Refresh Article Content Optimize existing webpage content with on-page improvem…" at bounding box center [759, 396] width 320 height 117
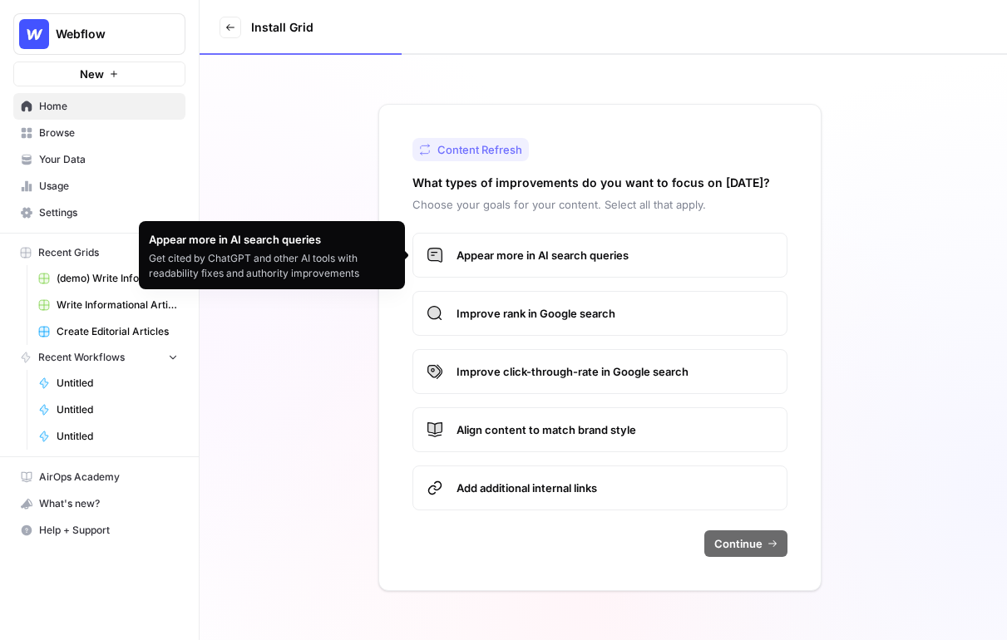
drag, startPoint x: 628, startPoint y: 250, endPoint x: 625, endPoint y: 303, distance: 52.5
click at [628, 251] on span "Appear more in AI search queries" at bounding box center [614, 255] width 317 height 17
click at [625, 303] on label "Improve rank in Google search" at bounding box center [599, 313] width 375 height 45
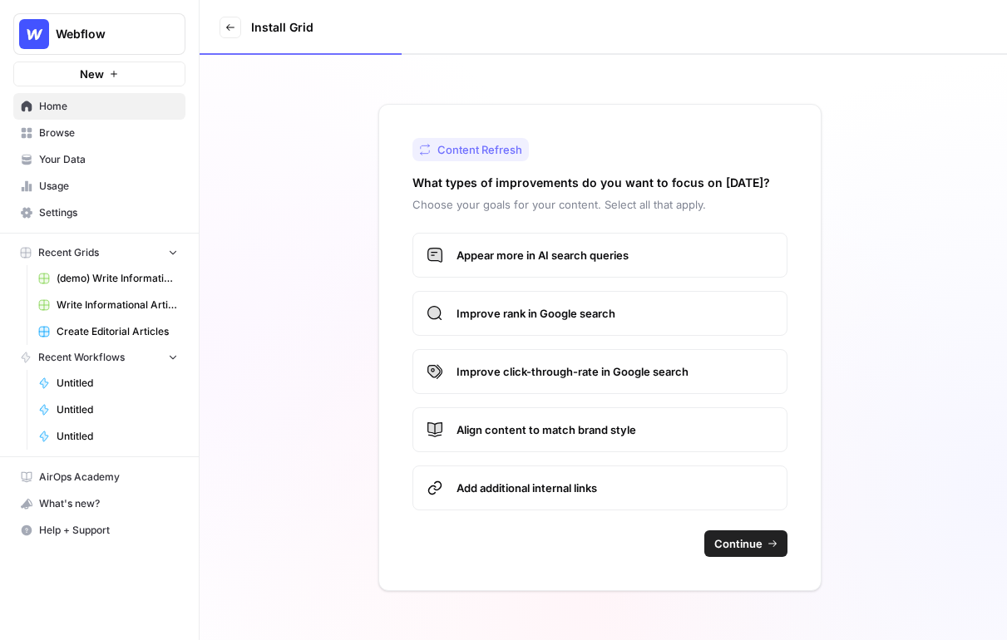
click at [617, 363] on span "Improve click-through-rate in Google search" at bounding box center [614, 371] width 317 height 17
click at [611, 417] on label "Align content to match brand style" at bounding box center [599, 429] width 375 height 45
click at [611, 494] on span "Add additional internal links" at bounding box center [614, 488] width 317 height 17
click at [766, 551] on button "Continue" at bounding box center [745, 543] width 83 height 27
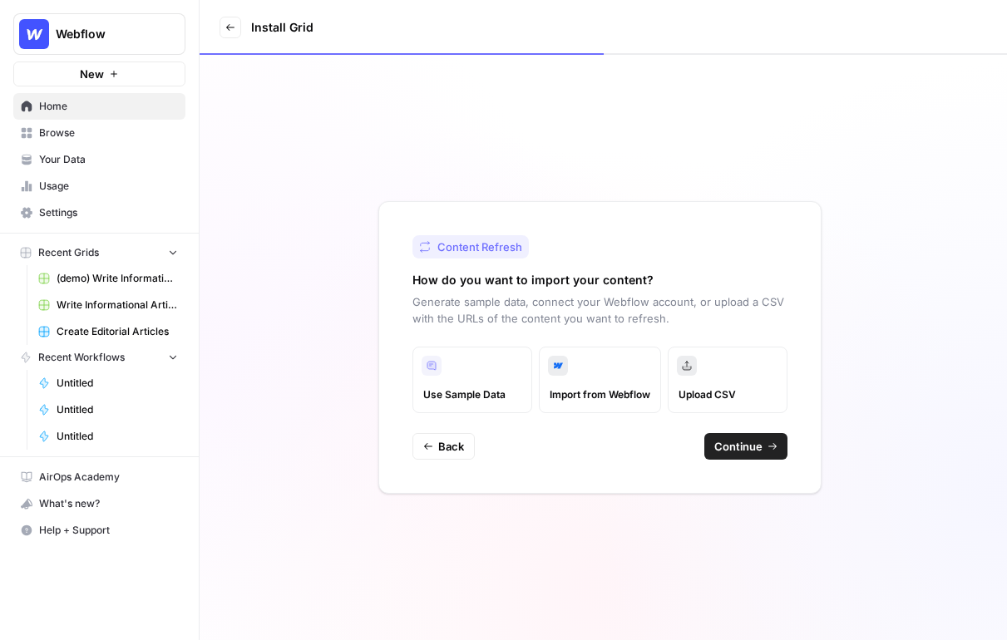
click at [229, 20] on link "Exit" at bounding box center [230, 28] width 22 height 22
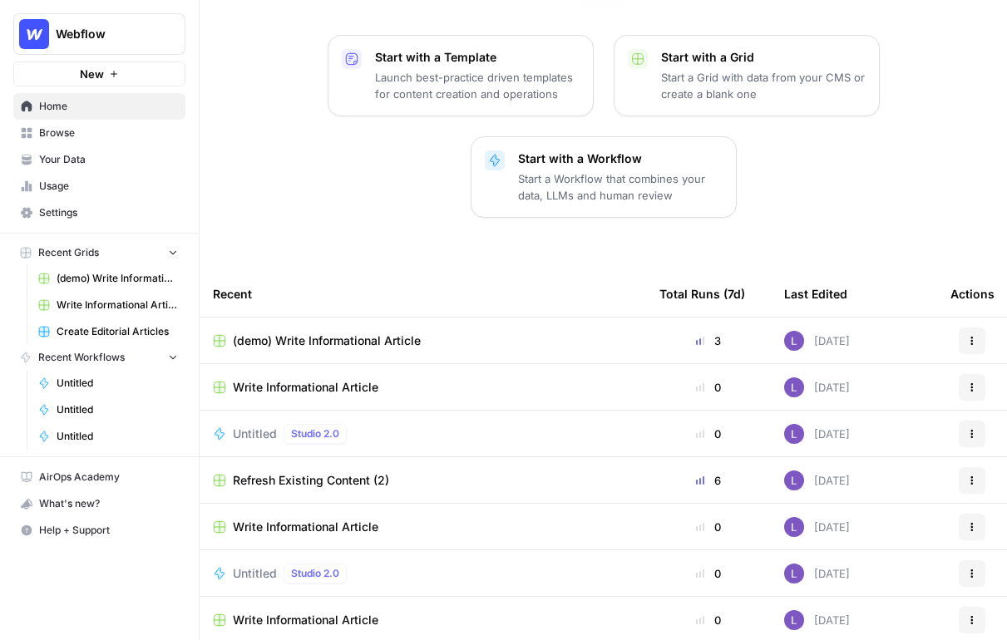
scroll to position [221, 0]
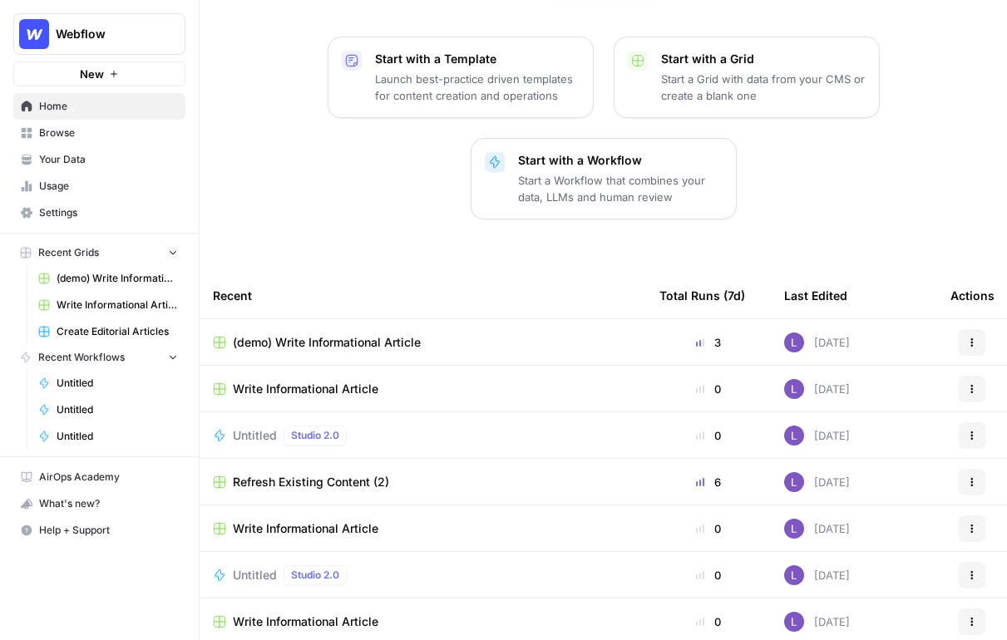
click at [79, 135] on span "Browse" at bounding box center [108, 133] width 139 height 15
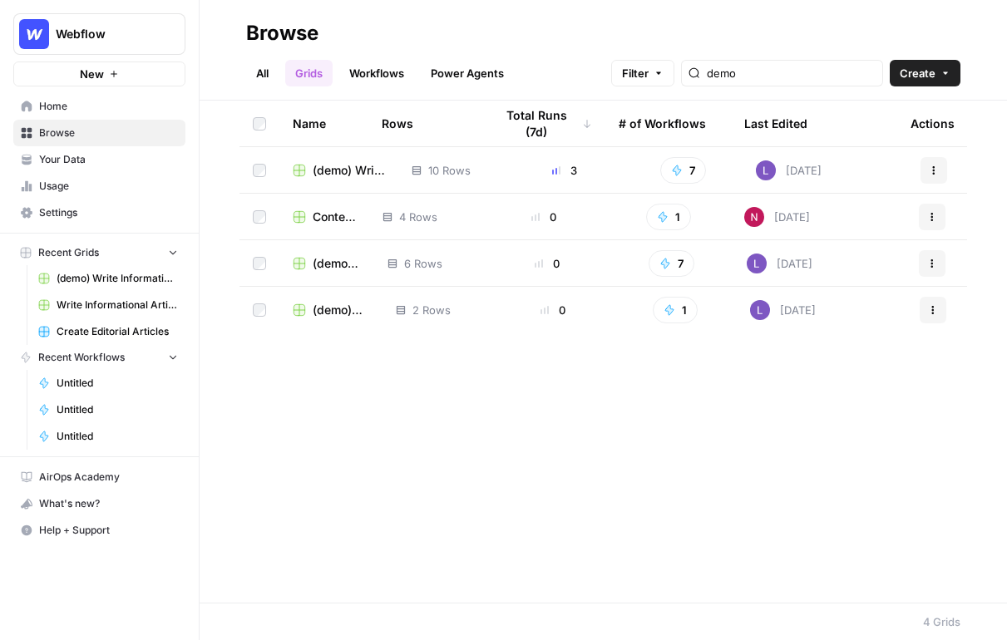
click at [79, 164] on span "Your Data" at bounding box center [108, 159] width 139 height 15
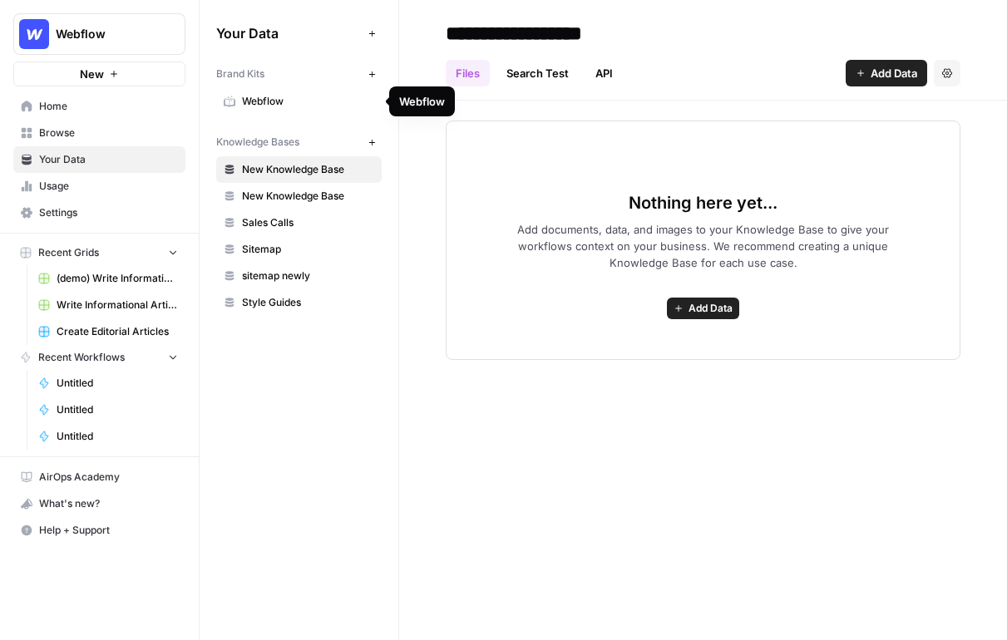
click at [369, 78] on icon "button" at bounding box center [371, 74] width 9 height 9
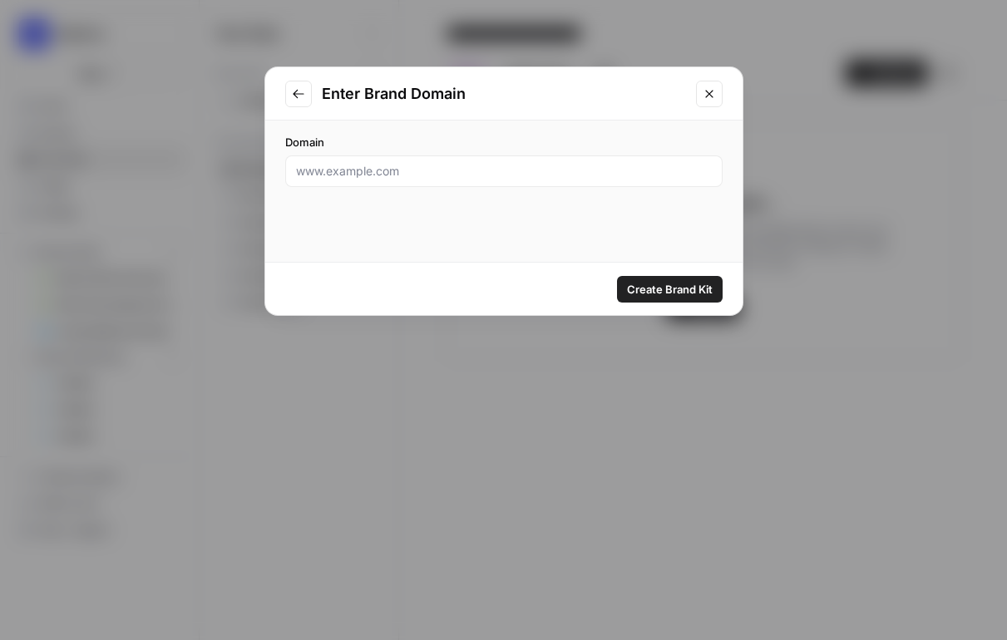
click at [432, 159] on div at bounding box center [503, 171] width 437 height 32
click at [476, 164] on input "Domain" at bounding box center [504, 171] width 416 height 17
click at [715, 91] on icon "Close modal" at bounding box center [708, 93] width 13 height 13
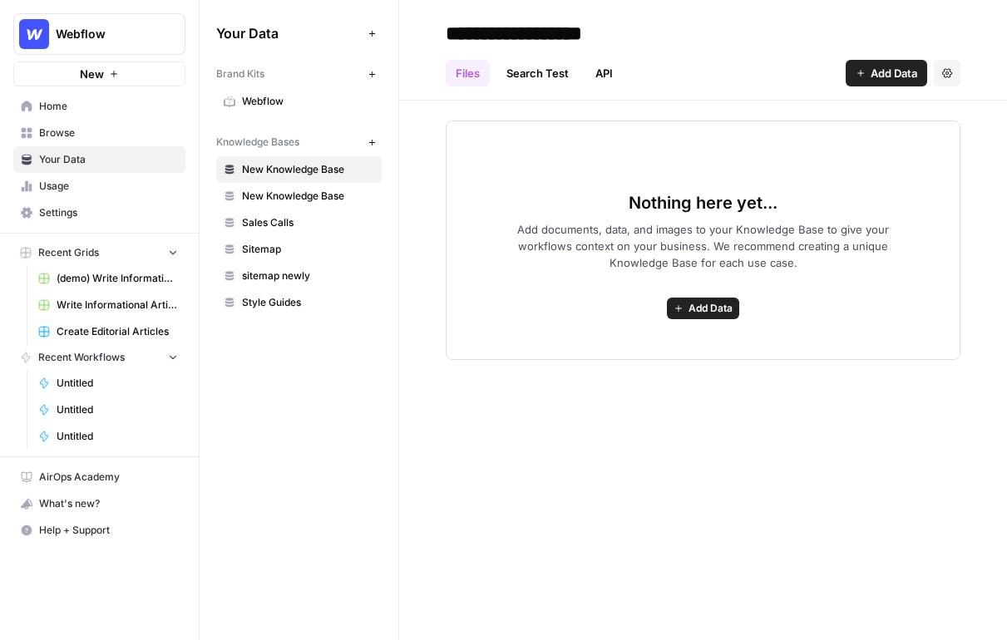
click at [121, 127] on span "Browse" at bounding box center [108, 133] width 139 height 15
